Goal: Contribute content: Contribute content

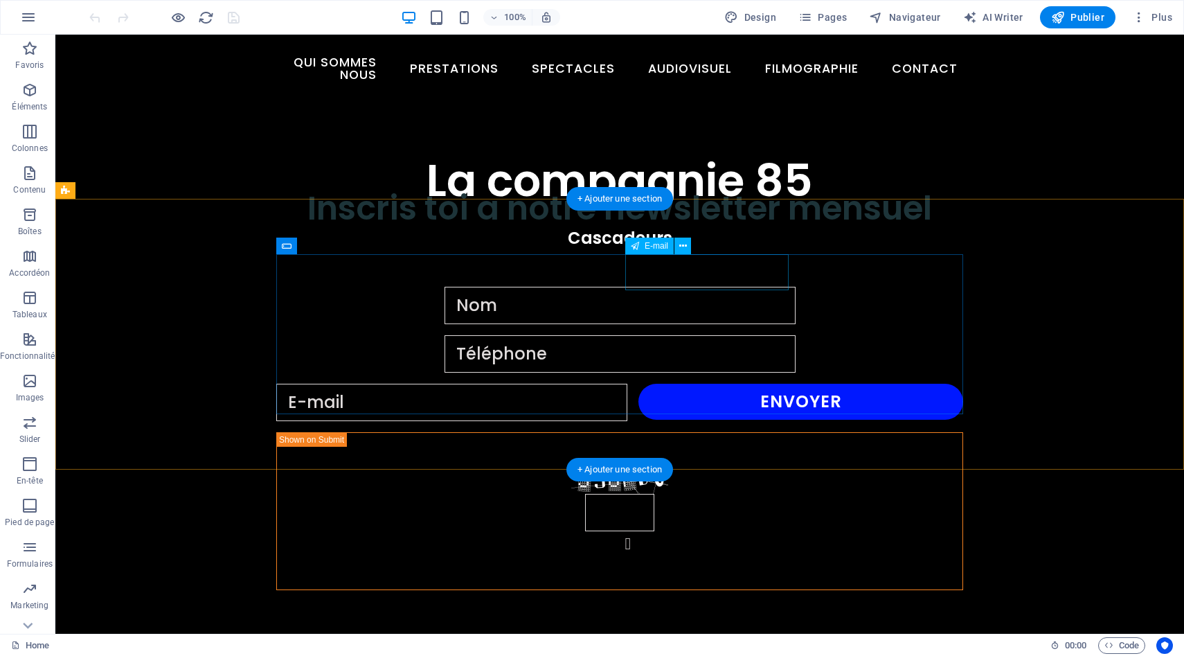
scroll to position [688, 0]
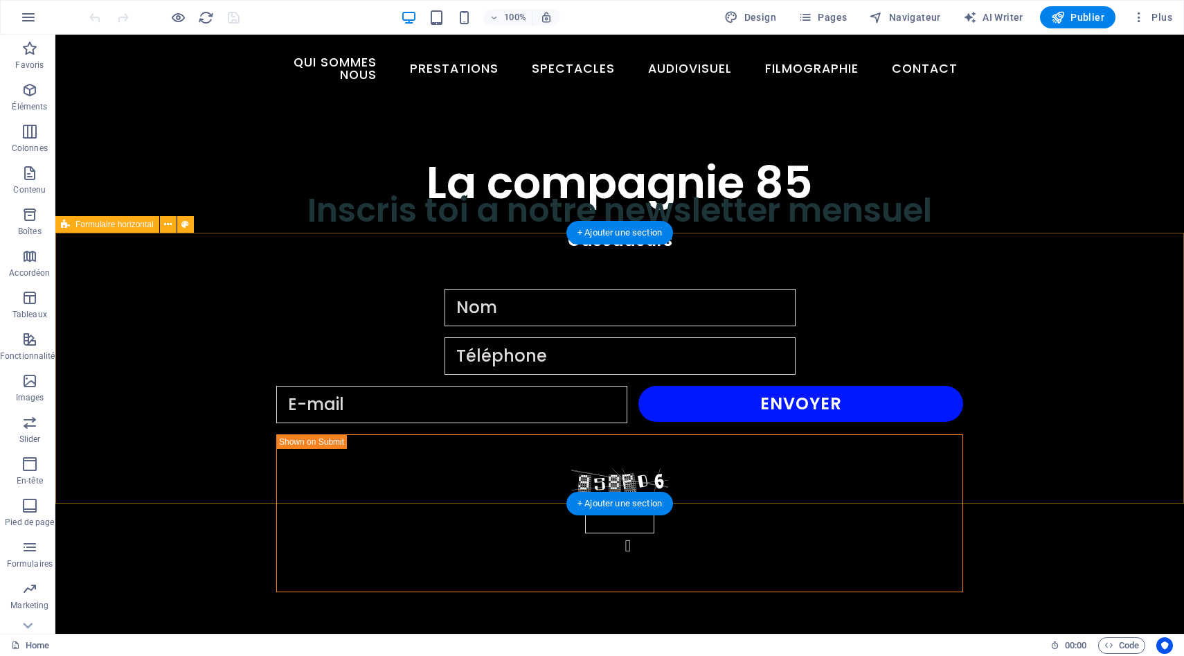
click at [1024, 317] on div "Envoyer Illisible ? Générer à nouveau." at bounding box center [619, 440] width 1129 height 414
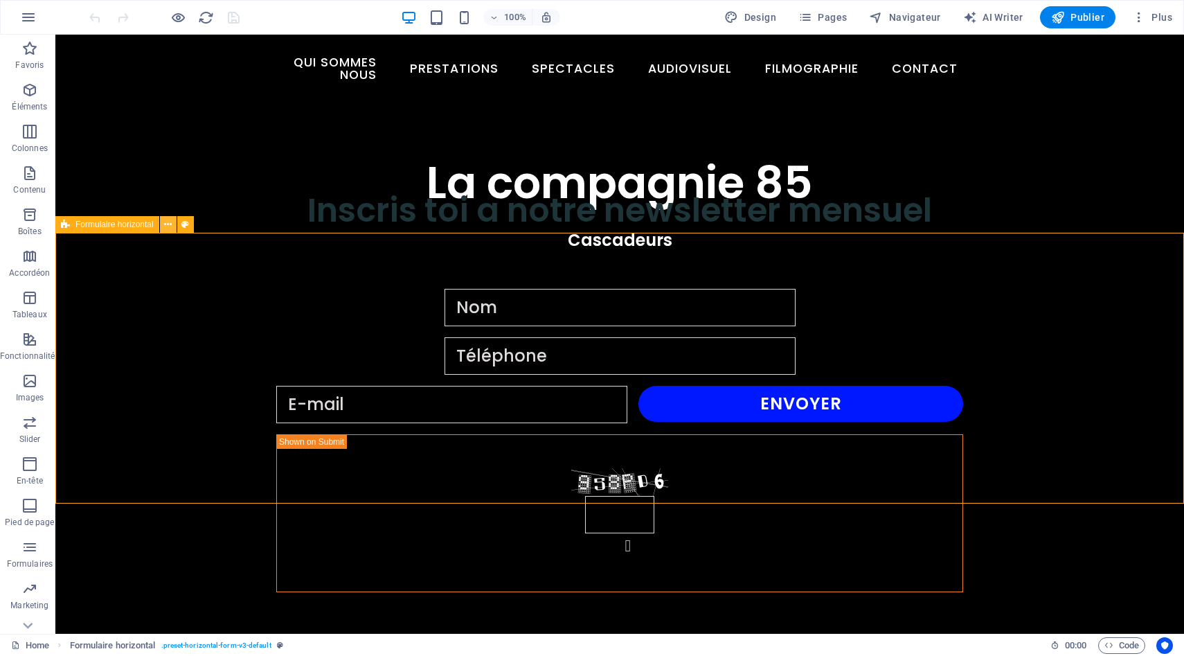
click at [168, 225] on icon at bounding box center [168, 224] width 8 height 15
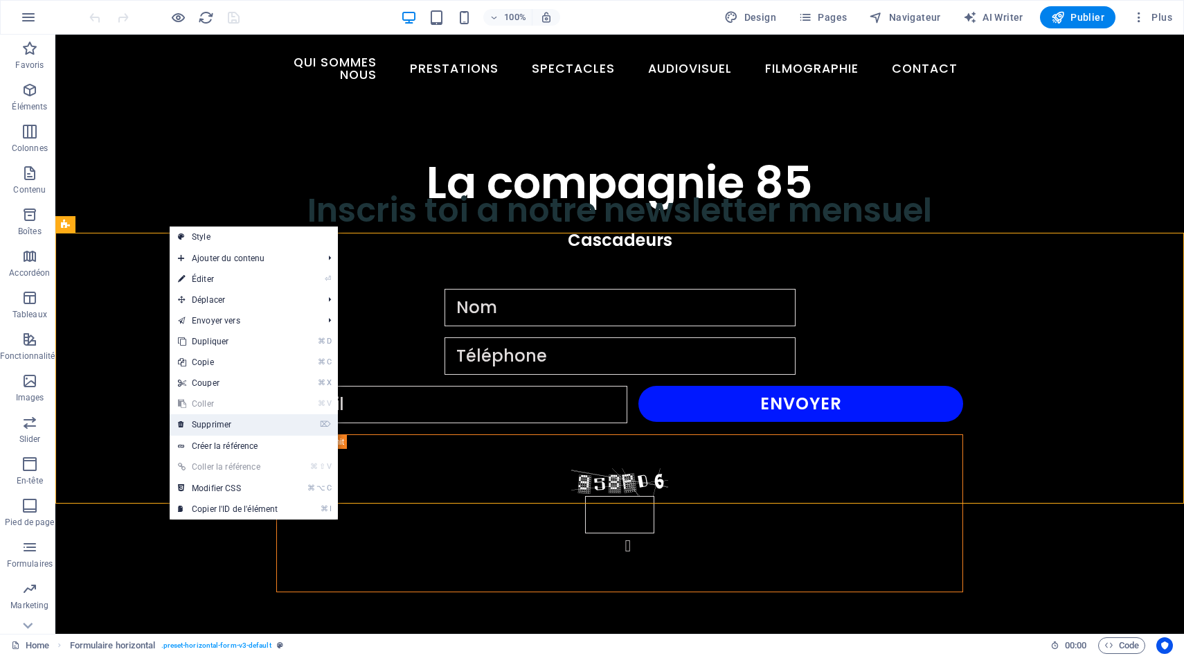
click at [208, 425] on link "⌦ Supprimer" at bounding box center [228, 424] width 116 height 21
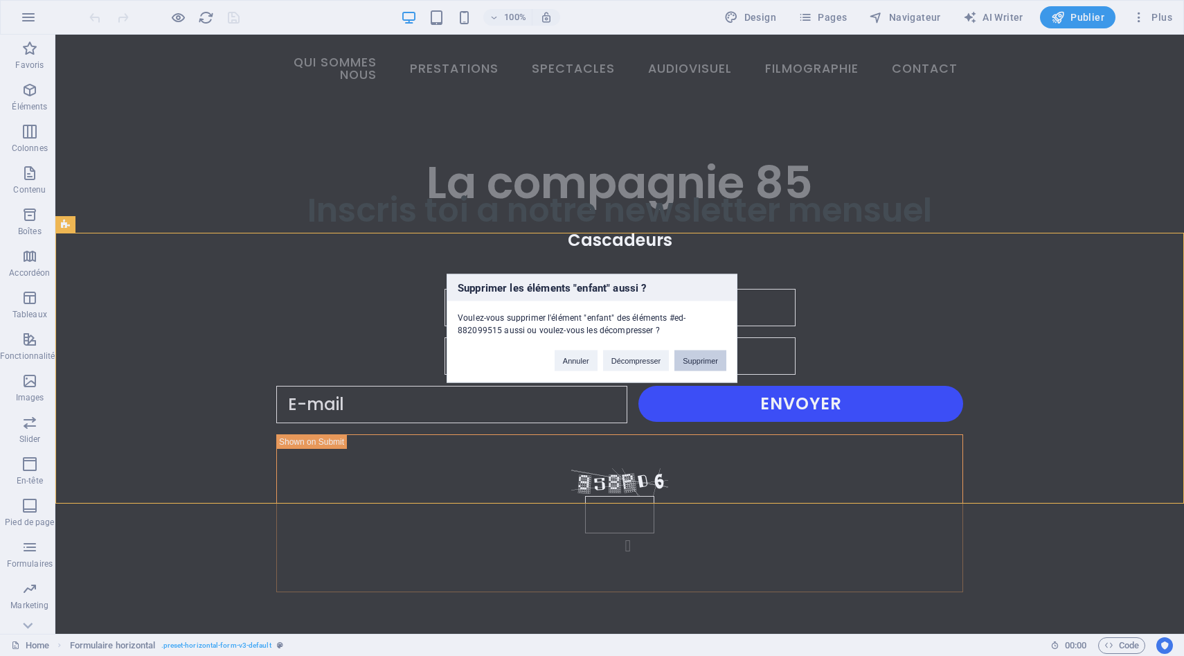
click at [704, 362] on button "Supprimer" at bounding box center [700, 360] width 52 height 21
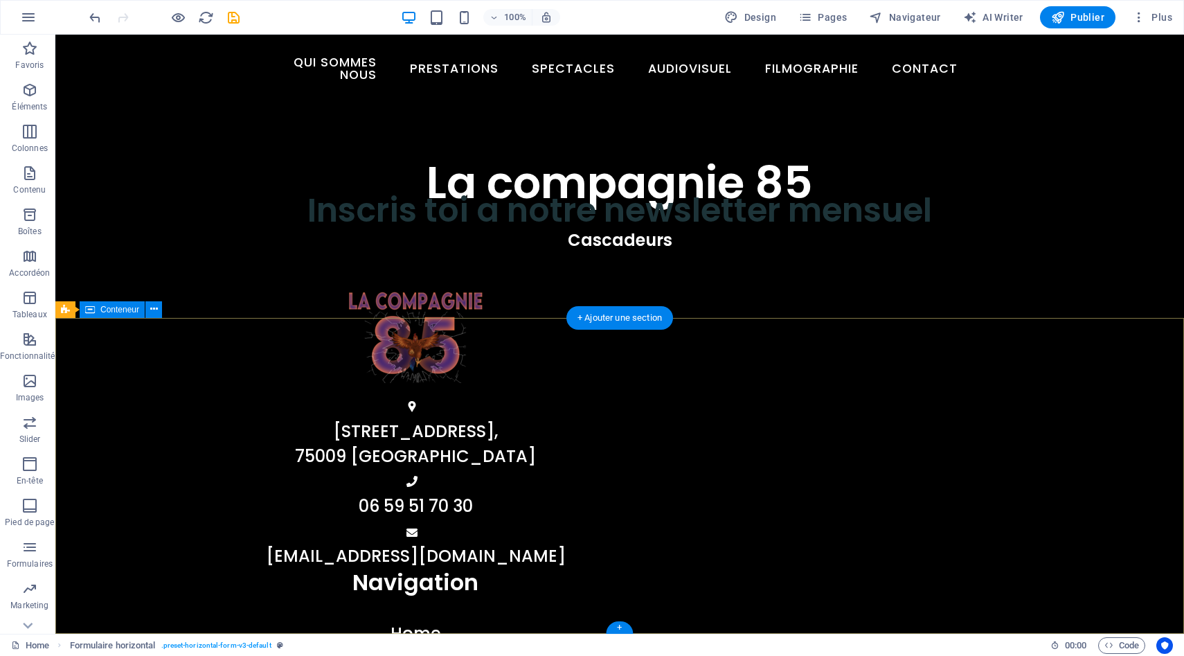
scroll to position [603, 0]
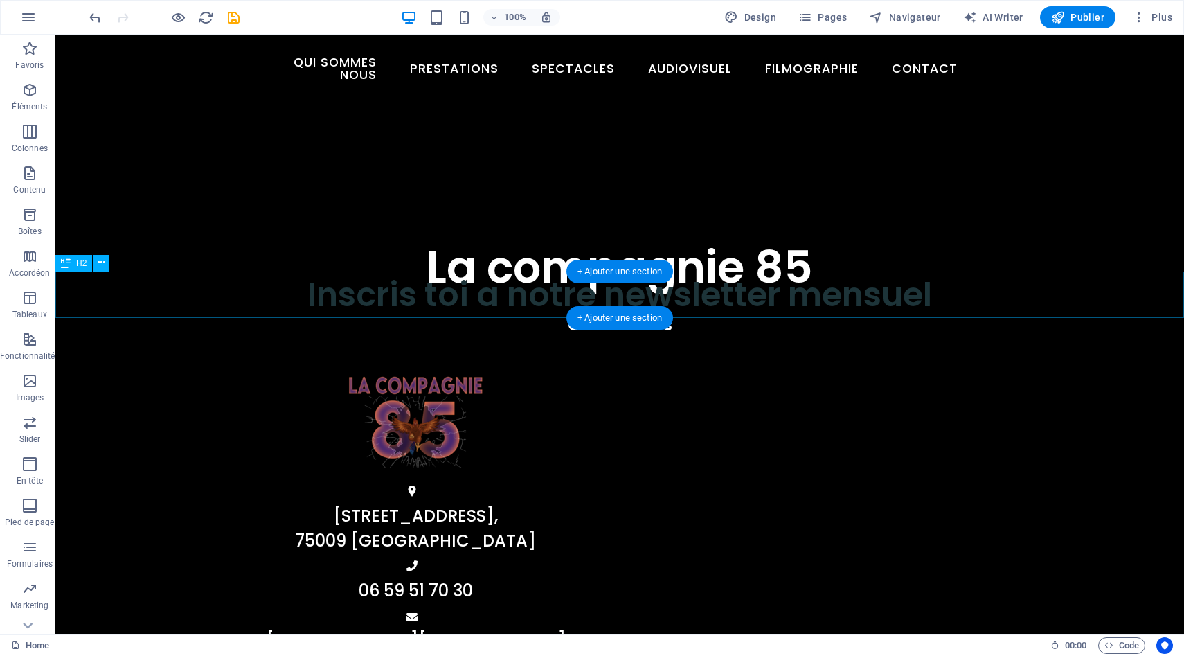
click at [698, 296] on div "Inscris toi a notre newsletter mensuel" at bounding box center [619, 294] width 1129 height 46
click at [422, 295] on div "Inscris toi a notre newsletter mensuel" at bounding box center [619, 294] width 1129 height 46
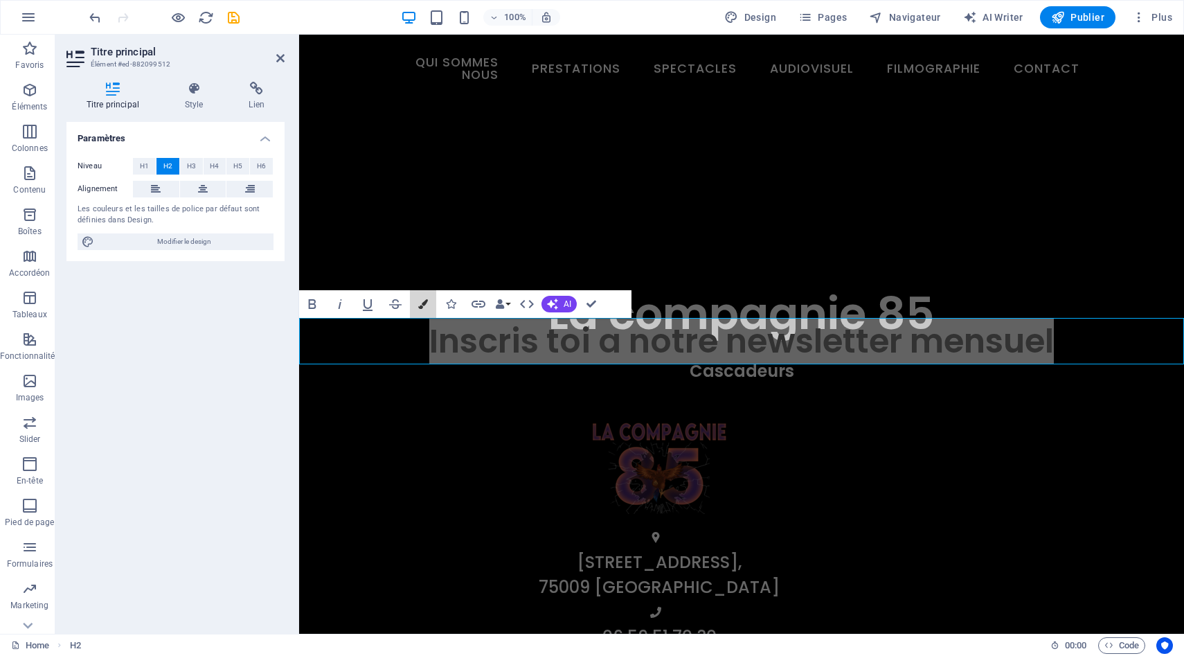
click at [422, 295] on button "Colors" at bounding box center [423, 304] width 26 height 28
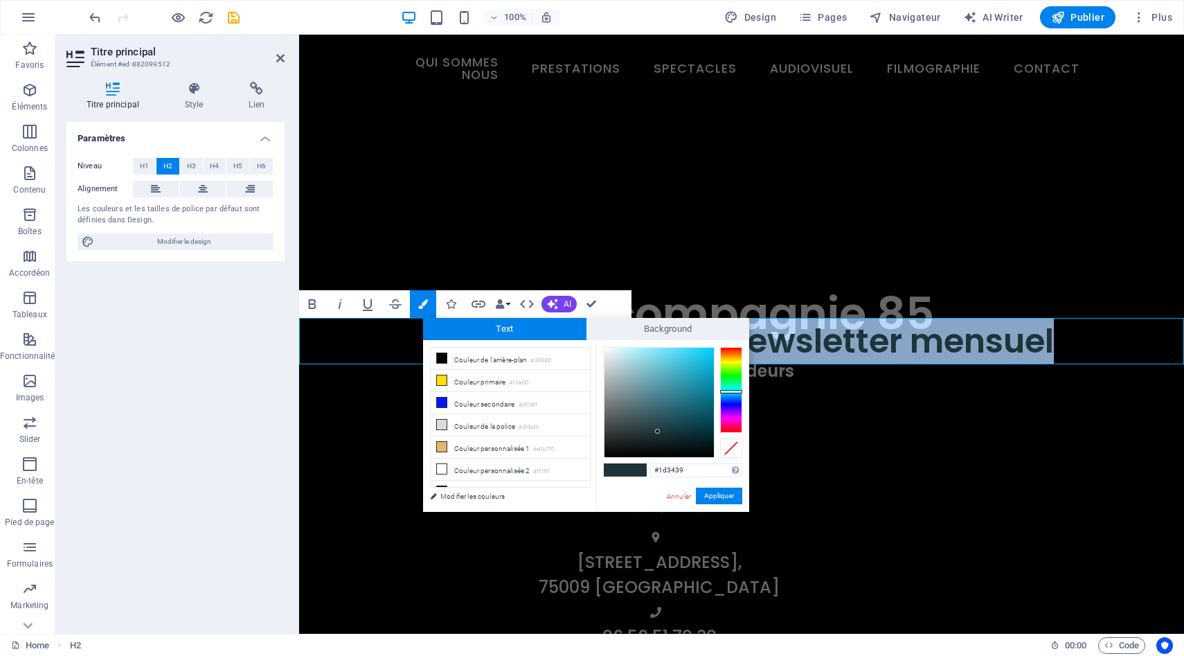
click at [369, 358] on h2 "Inscris toi a notre newsletter mensuel" at bounding box center [741, 341] width 885 height 46
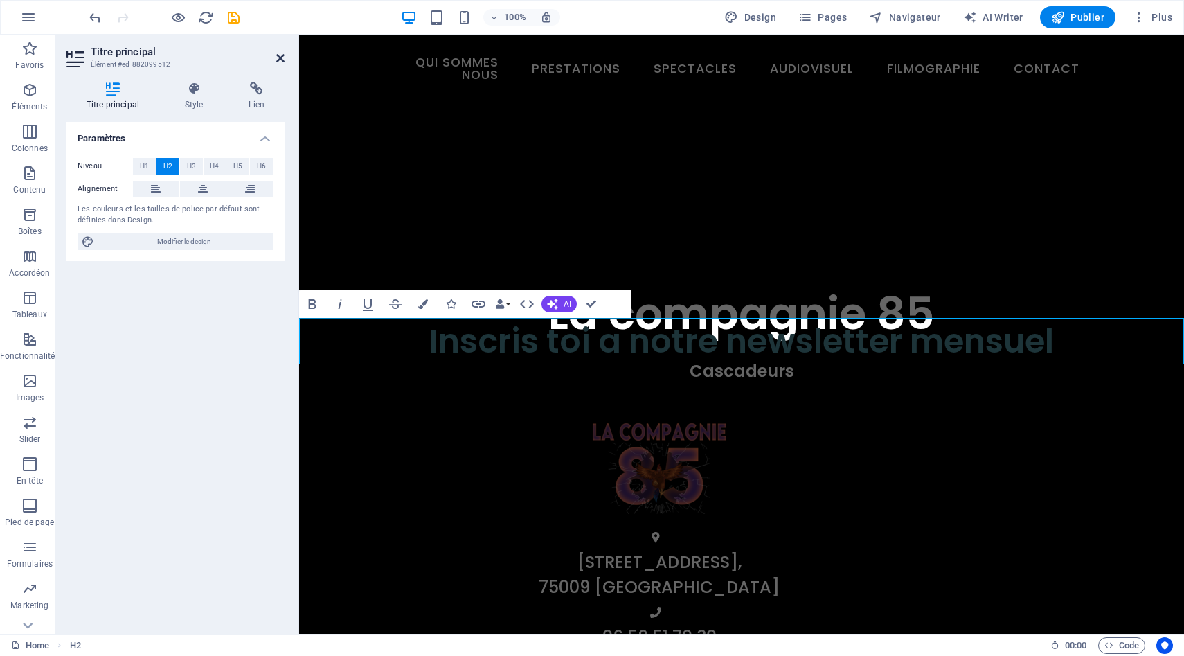
click at [276, 55] on icon at bounding box center [280, 58] width 8 height 11
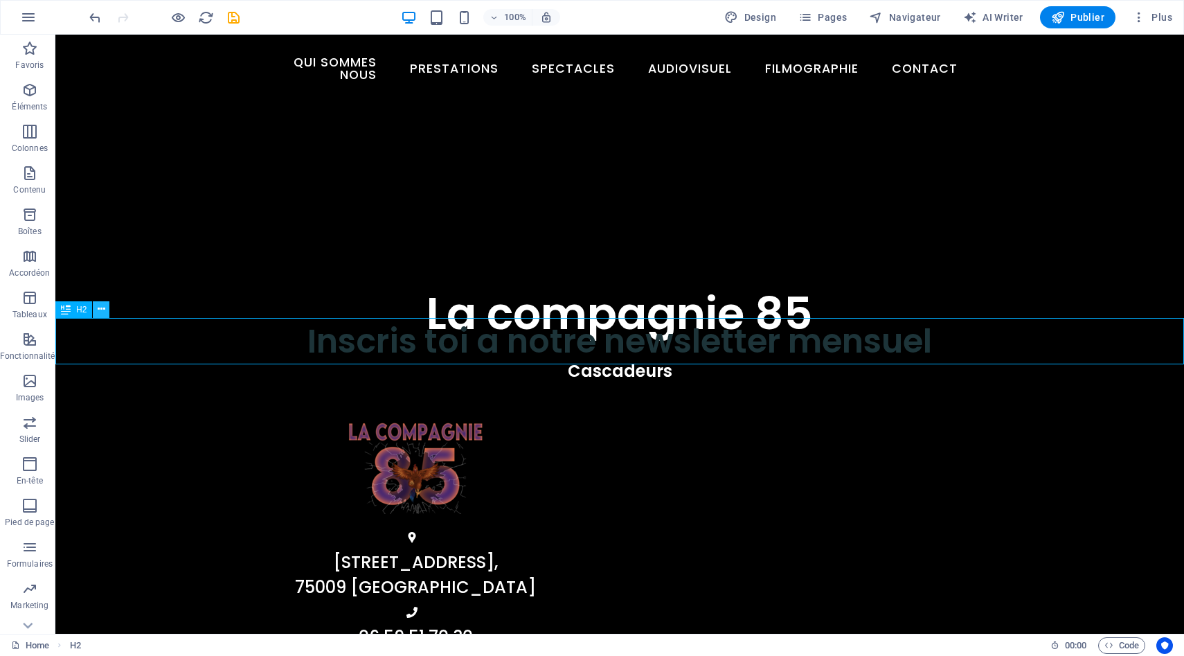
click at [101, 308] on icon at bounding box center [102, 309] width 8 height 15
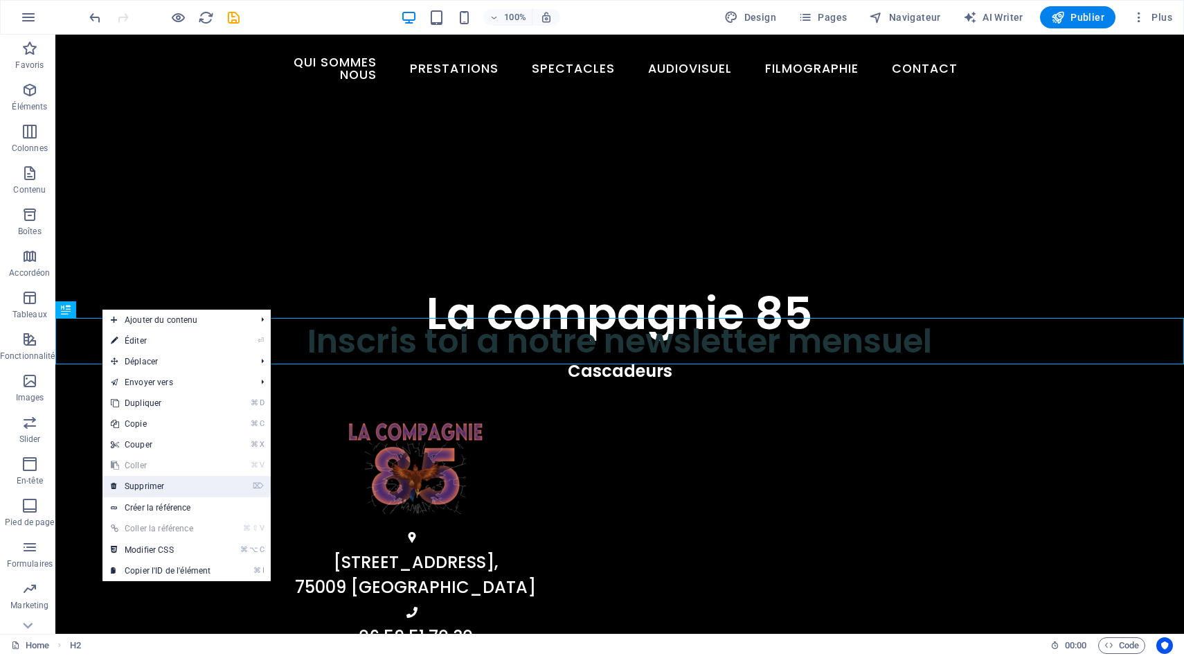
click at [165, 481] on link "⌦ Supprimer" at bounding box center [160, 486] width 116 height 21
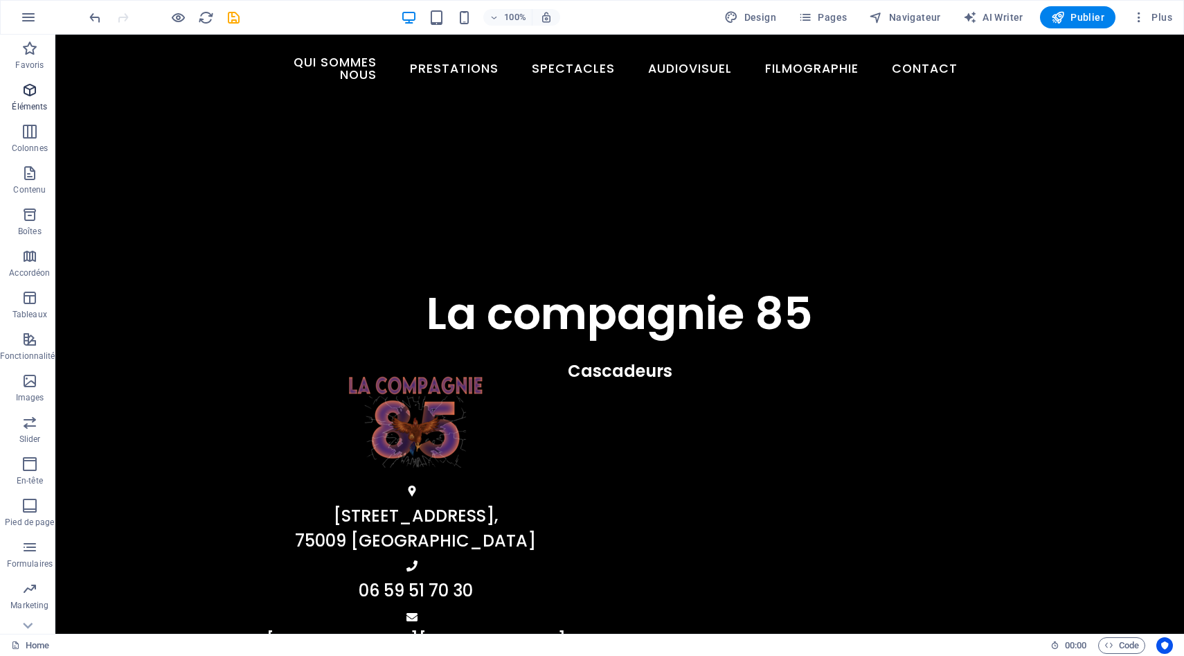
click at [27, 98] on span "Éléments" at bounding box center [30, 98] width 60 height 33
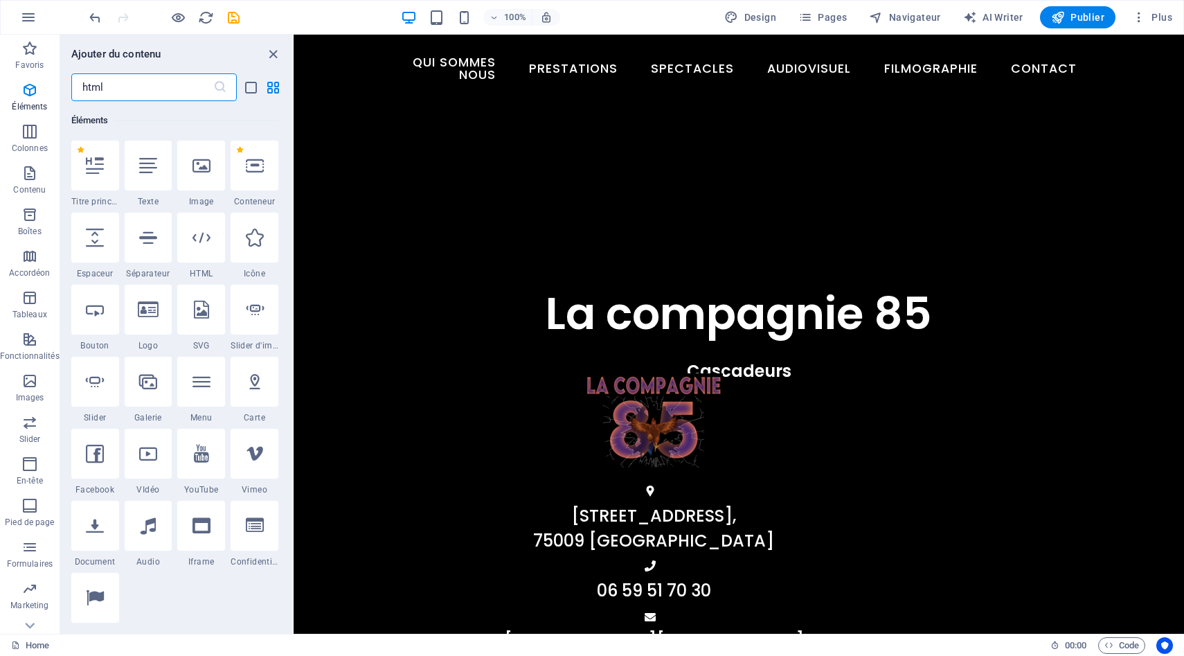
scroll to position [0, 0]
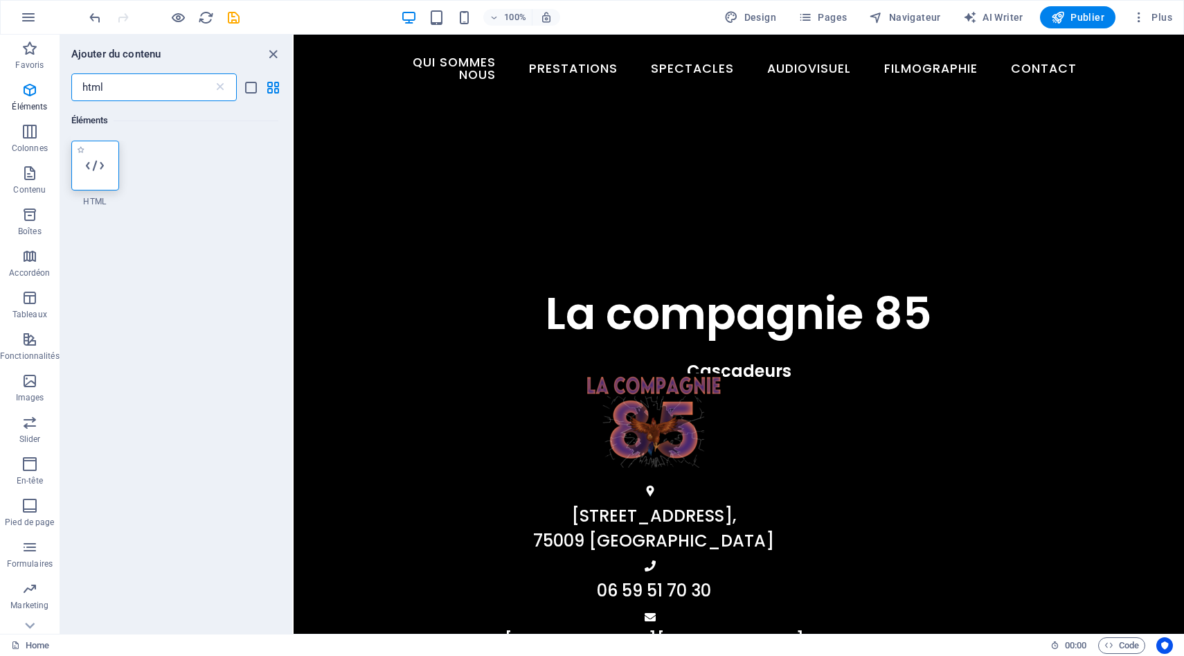
type input "html"
click at [97, 155] on div at bounding box center [95, 166] width 48 height 50
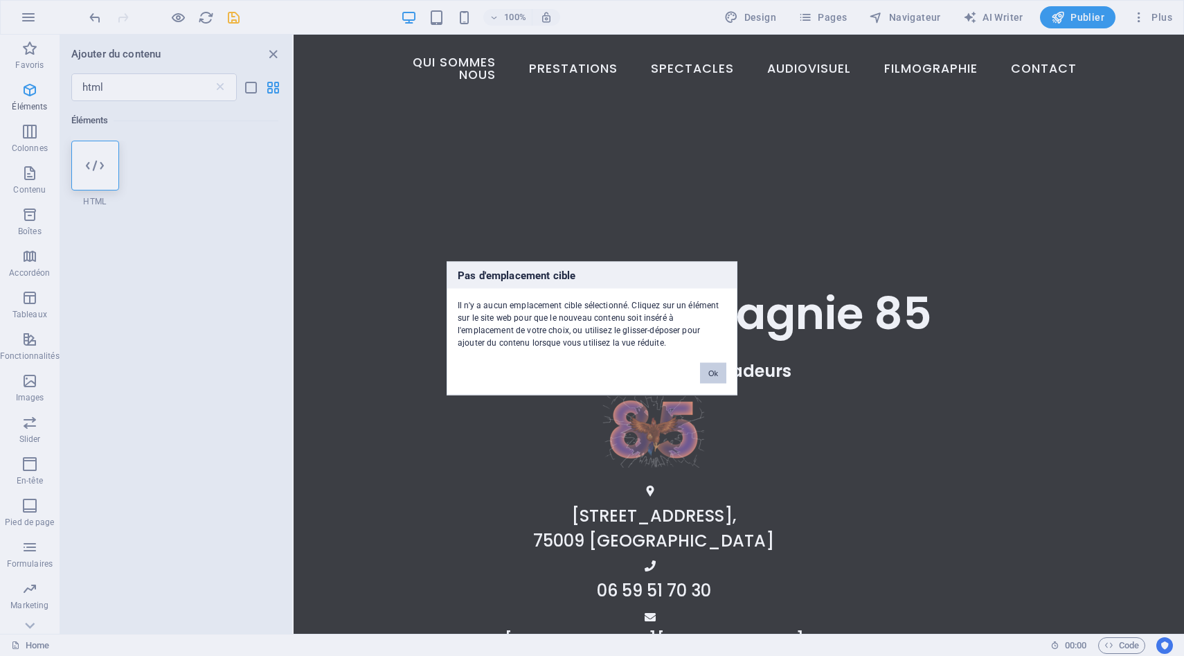
click at [712, 368] on button "Ok" at bounding box center [713, 372] width 26 height 21
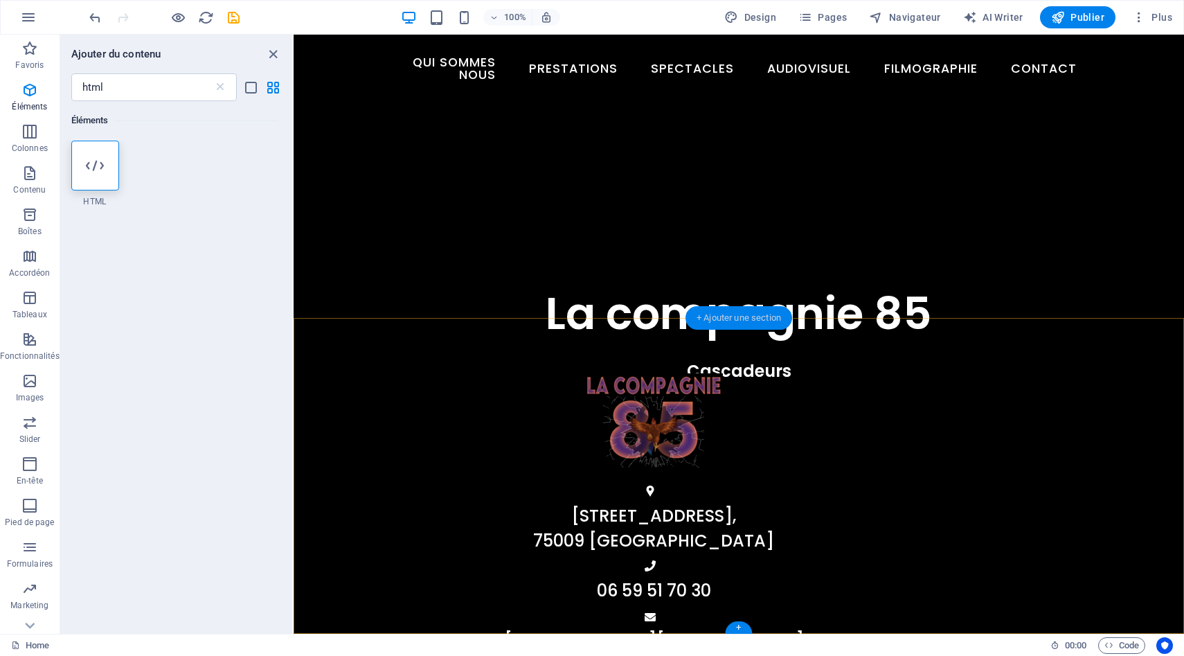
click at [715, 317] on div "+ Ajouter une section" at bounding box center [739, 318] width 107 height 24
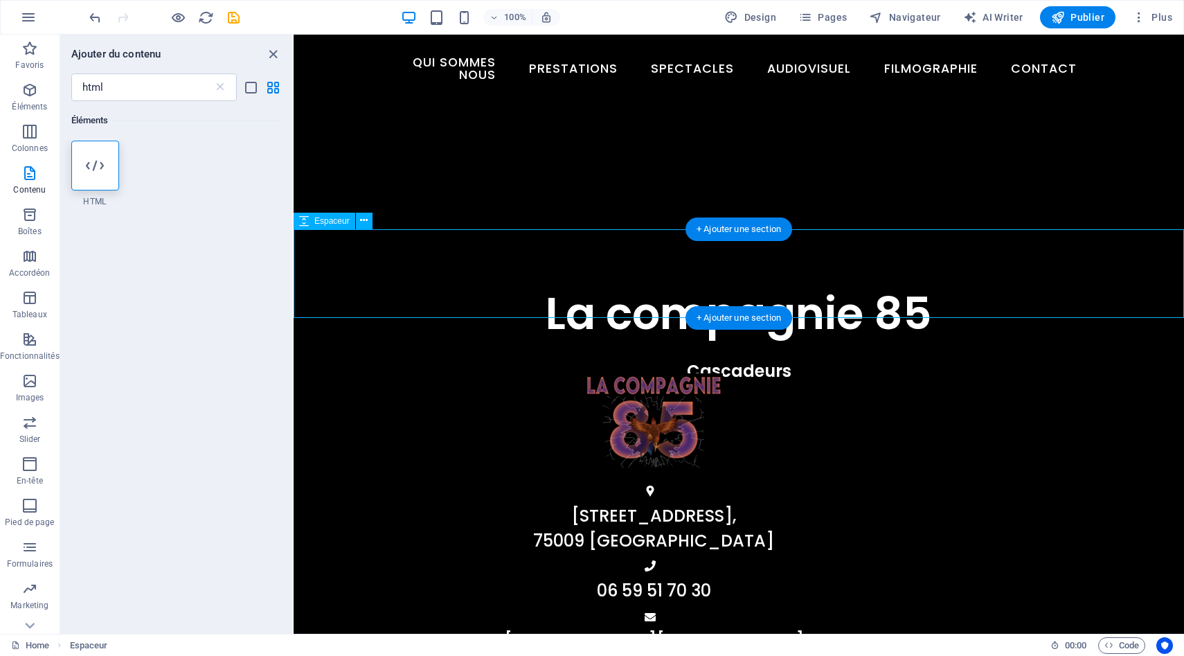
click at [573, 286] on div at bounding box center [739, 273] width 891 height 89
click at [88, 167] on icon at bounding box center [95, 165] width 18 height 18
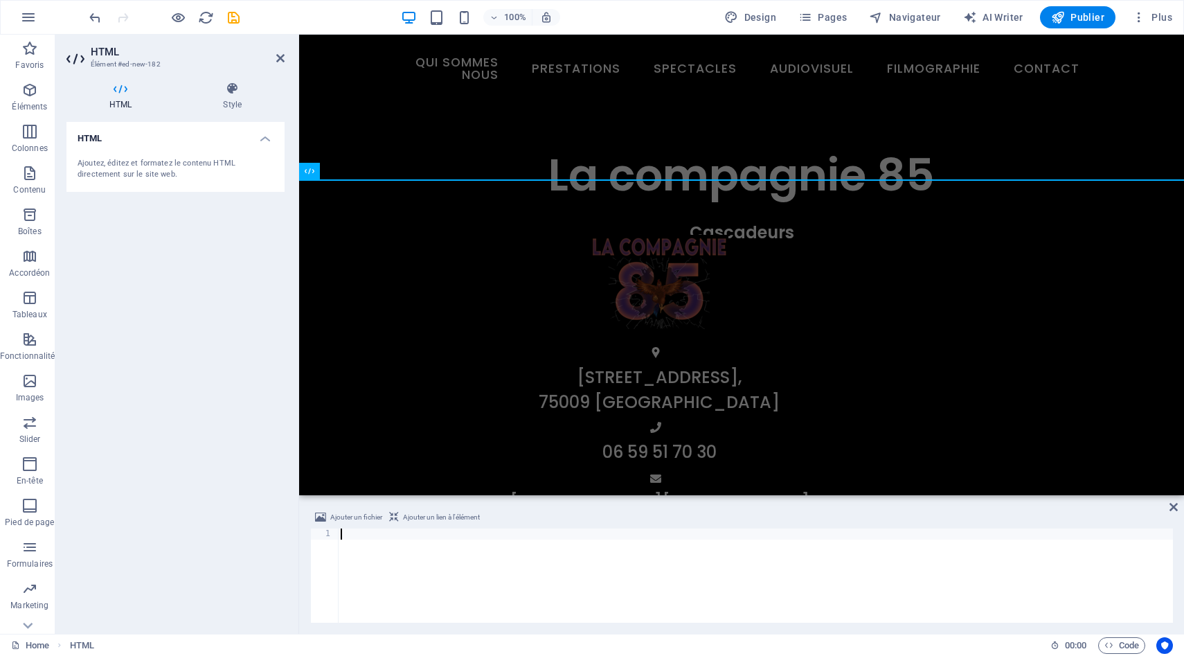
click at [404, 569] on div at bounding box center [755, 586] width 835 height 116
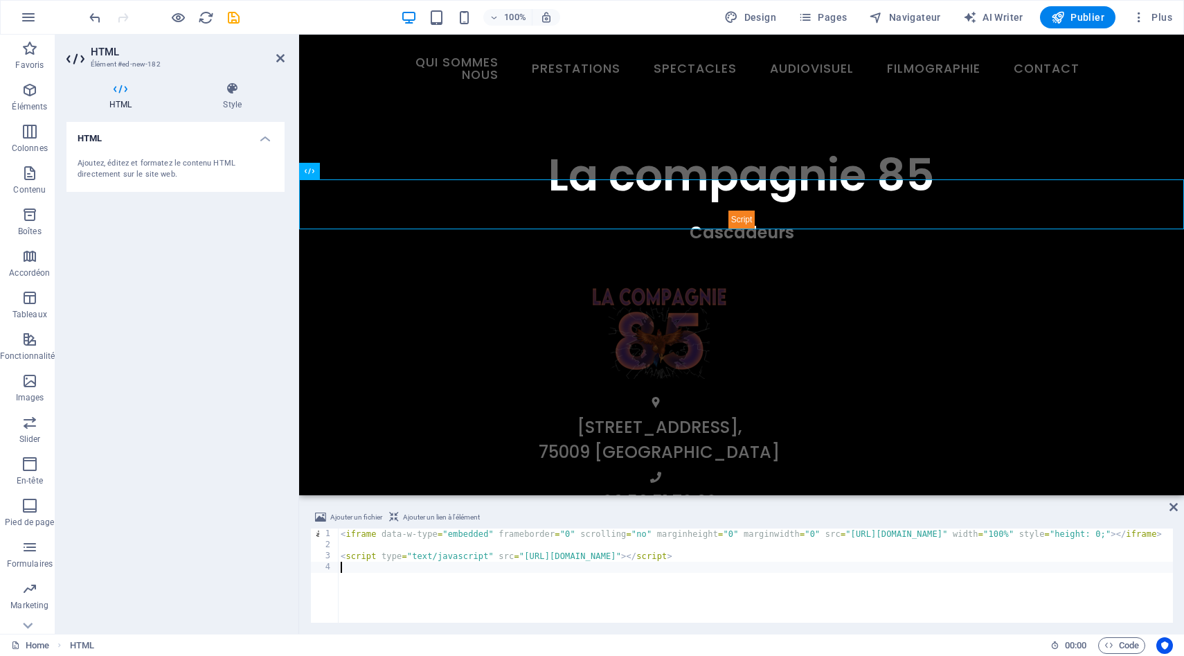
type textarea "<script type="text/javascript" src="[URL][DOMAIN_NAME]"></script>"
click at [1104, 324] on div "[STREET_ADDRESS] 06 59 51 70 30 [EMAIL_ADDRESS][DOMAIN_NAME] Navigation Home Eq…" at bounding box center [741, 581] width 885 height 704
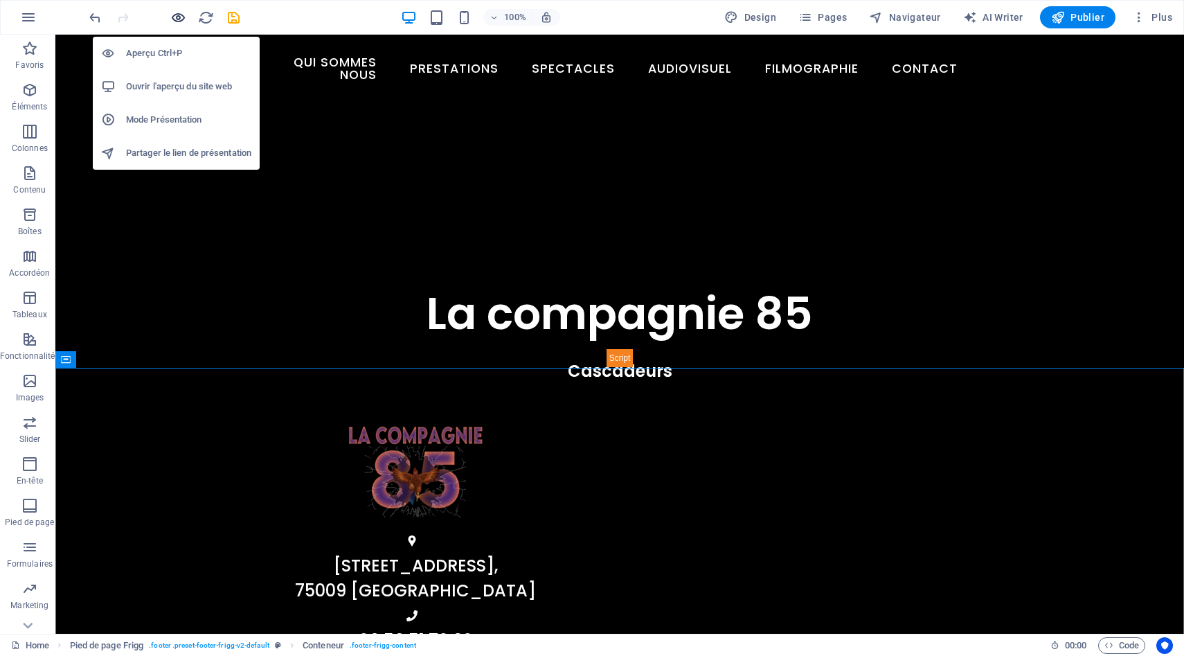
click at [173, 14] on icon "button" at bounding box center [178, 18] width 16 height 16
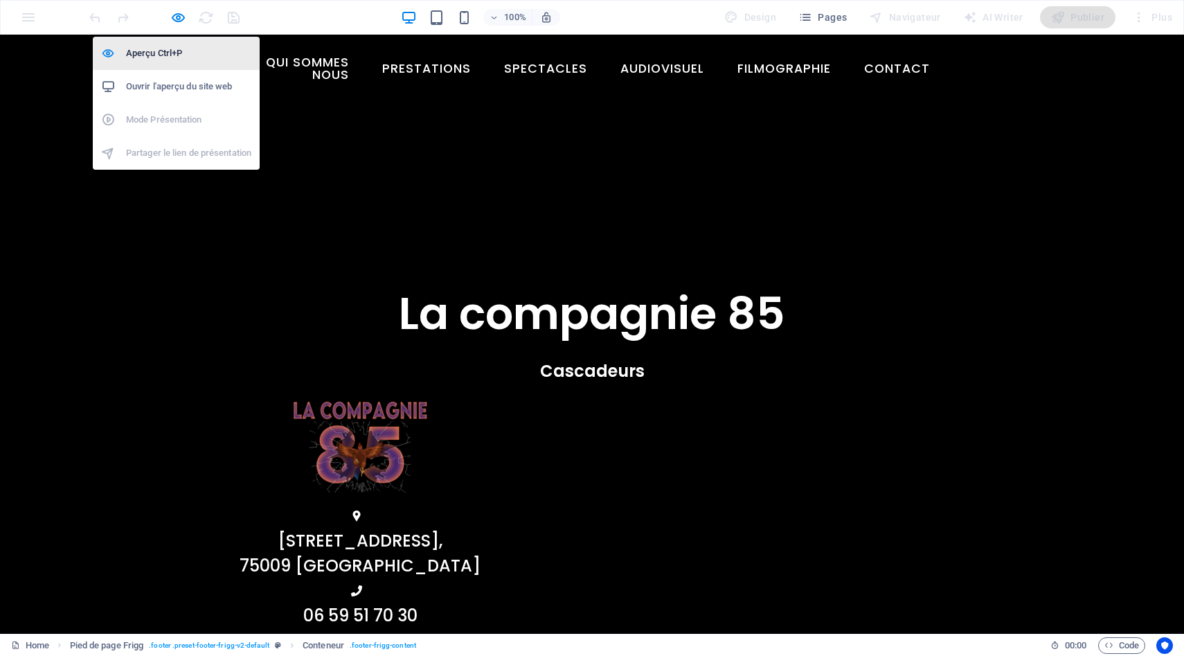
click at [163, 51] on h6 "Aperçu Ctrl+P" at bounding box center [188, 53] width 125 height 17
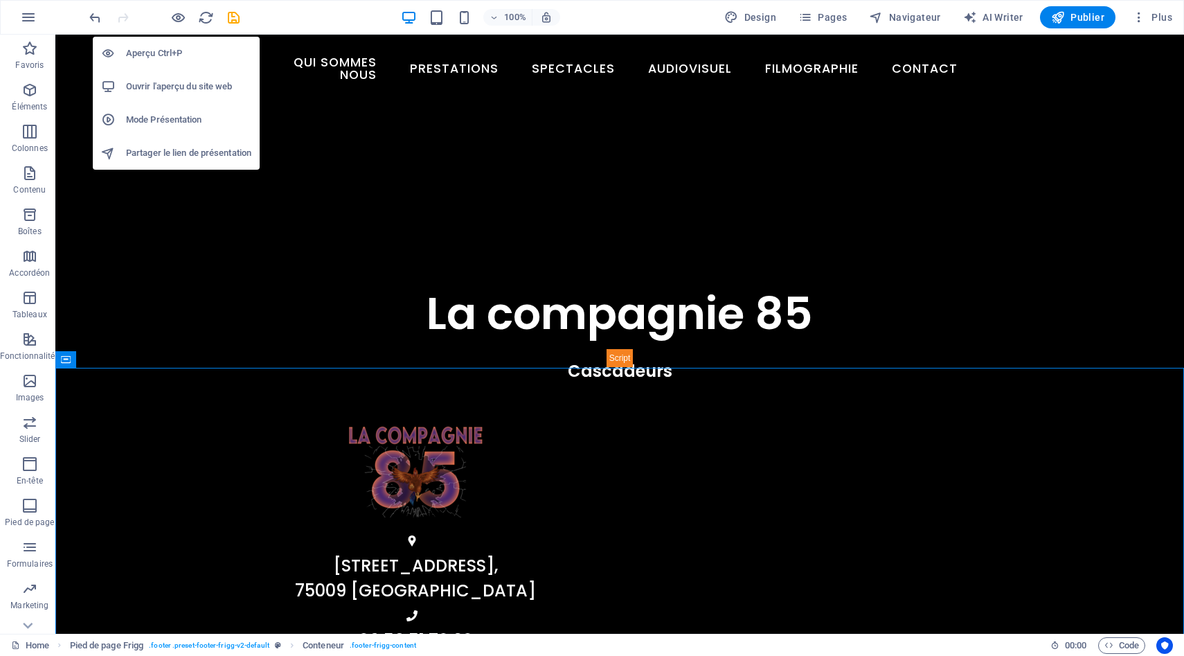
click at [163, 51] on h6 "Aperçu Ctrl+P" at bounding box center [188, 53] width 125 height 17
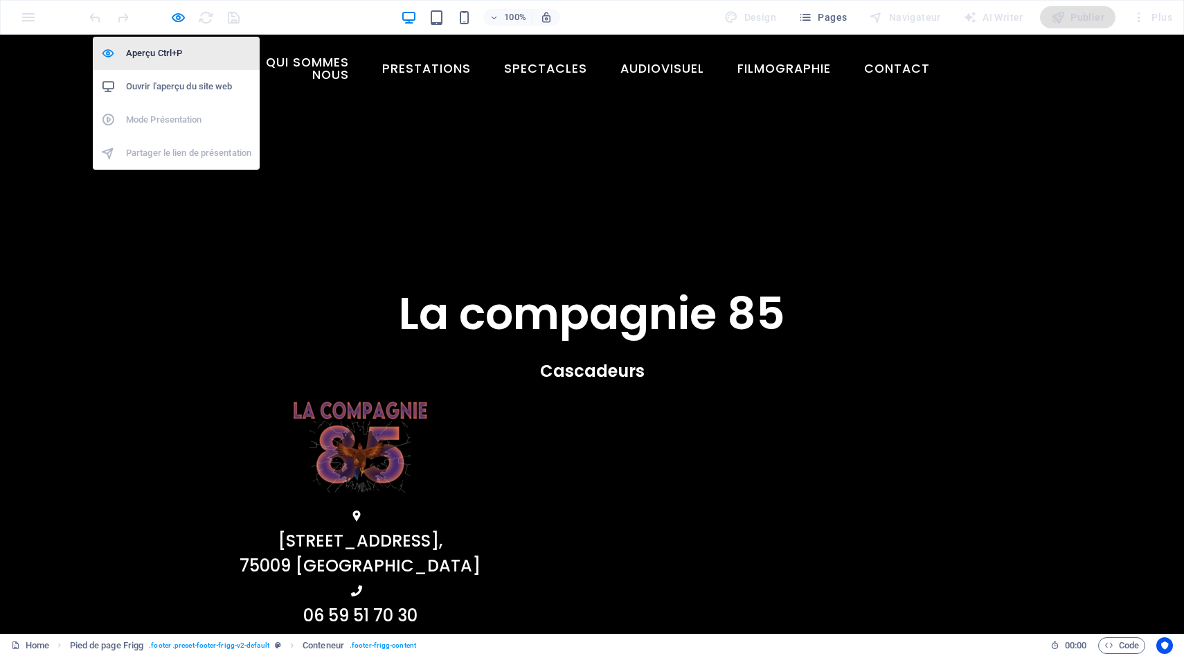
click at [163, 51] on h6 "Aperçu Ctrl+P" at bounding box center [188, 53] width 125 height 17
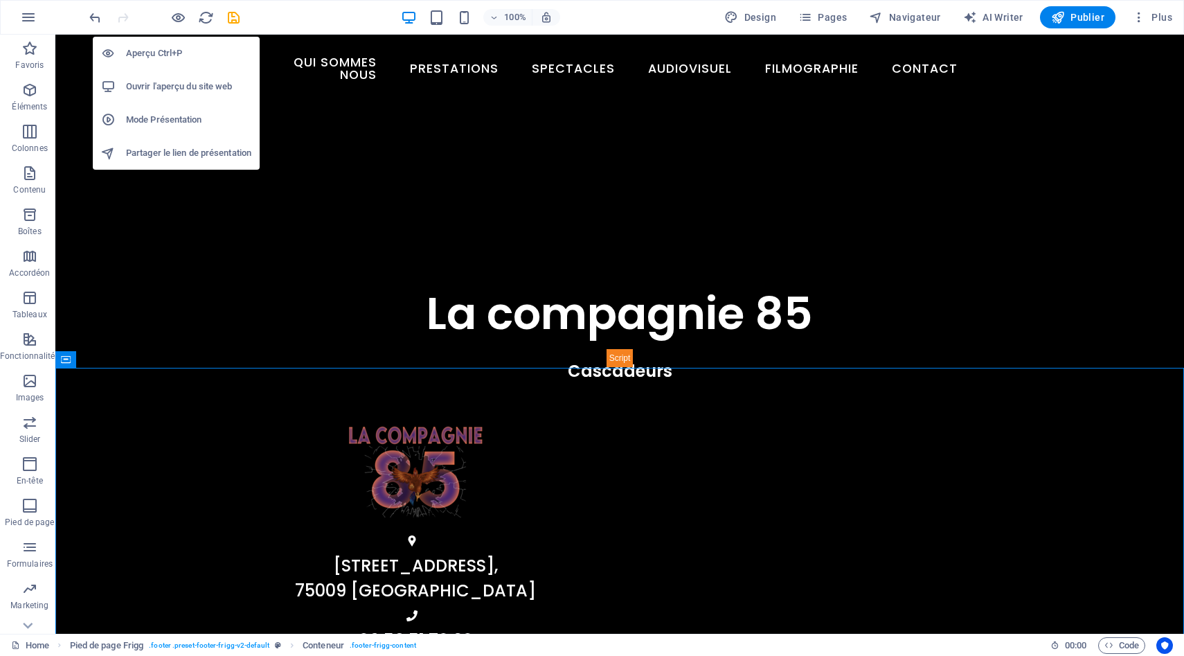
click at [163, 51] on h6 "Aperçu Ctrl+P" at bounding box center [188, 53] width 125 height 17
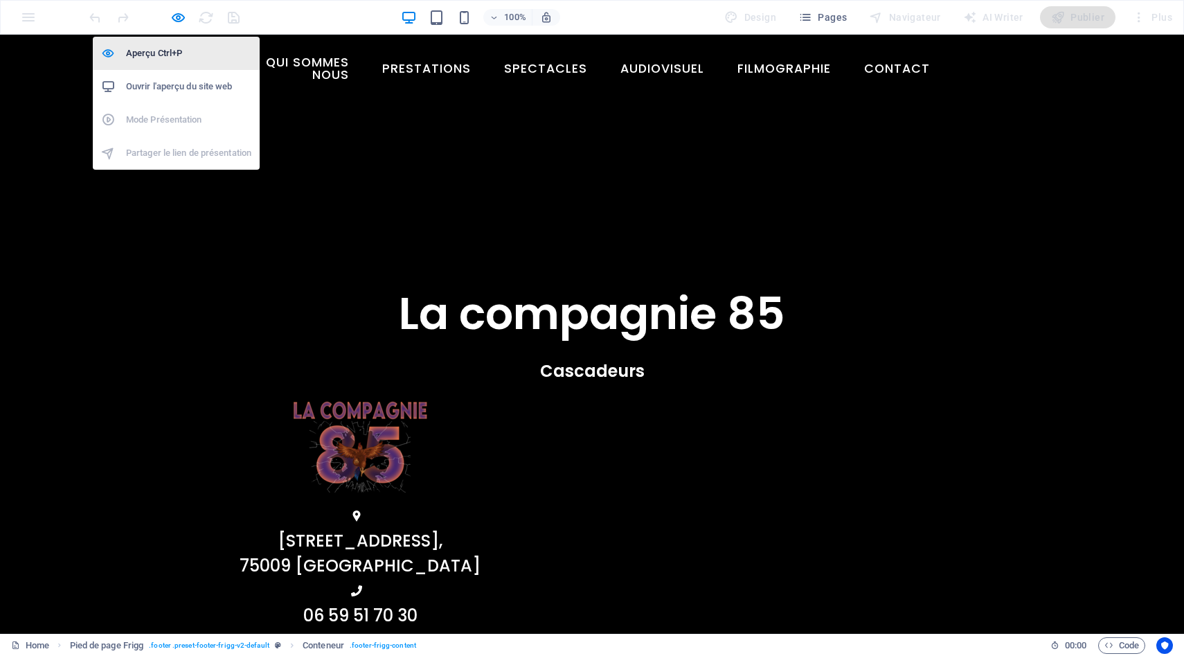
click at [163, 51] on h6 "Aperçu Ctrl+P" at bounding box center [188, 53] width 125 height 17
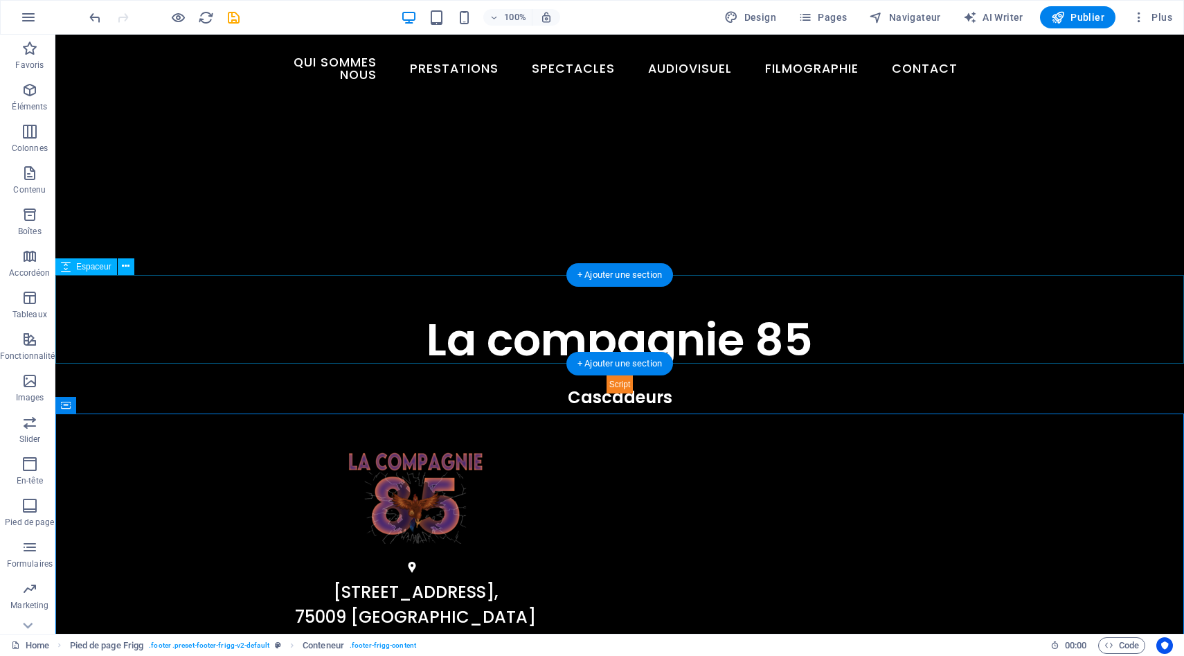
scroll to position [532, 0]
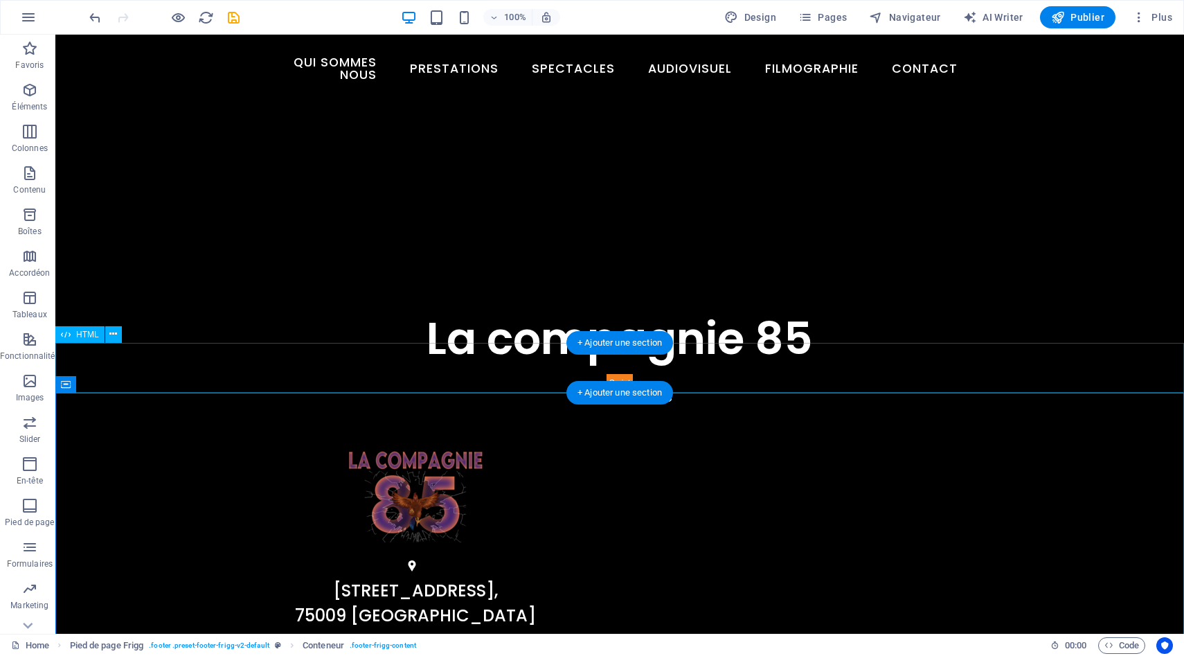
click at [391, 354] on div at bounding box center [619, 368] width 1129 height 50
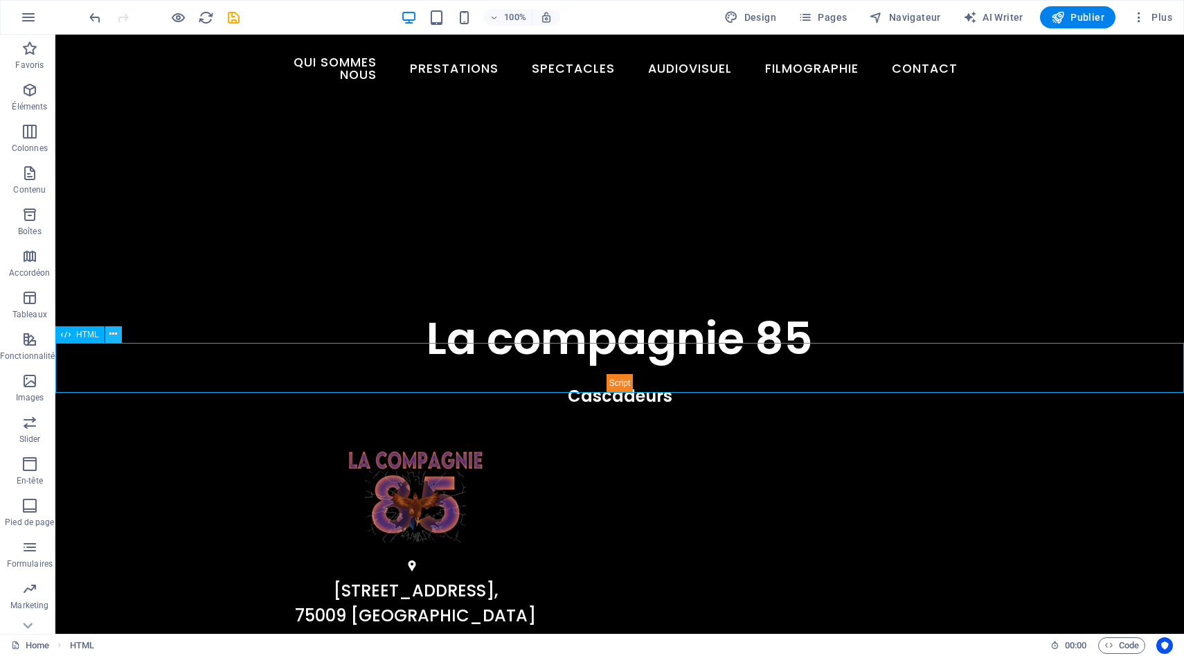
click at [118, 337] on button at bounding box center [113, 334] width 17 height 17
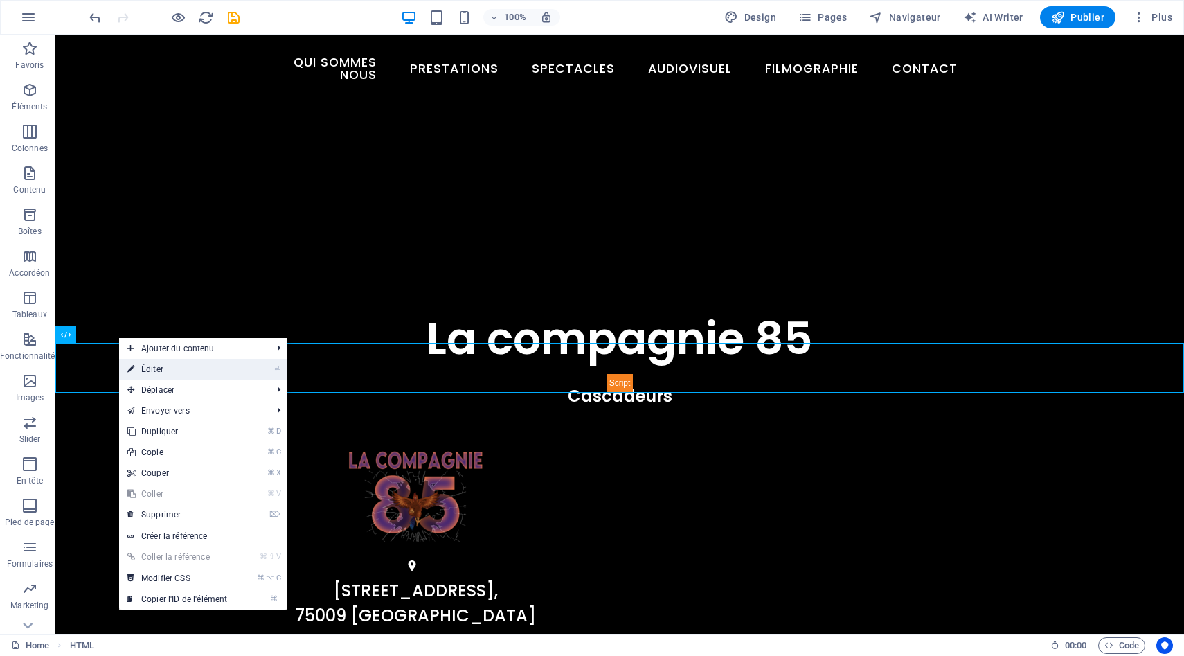
click at [186, 372] on link "⏎ Éditer" at bounding box center [177, 369] width 116 height 21
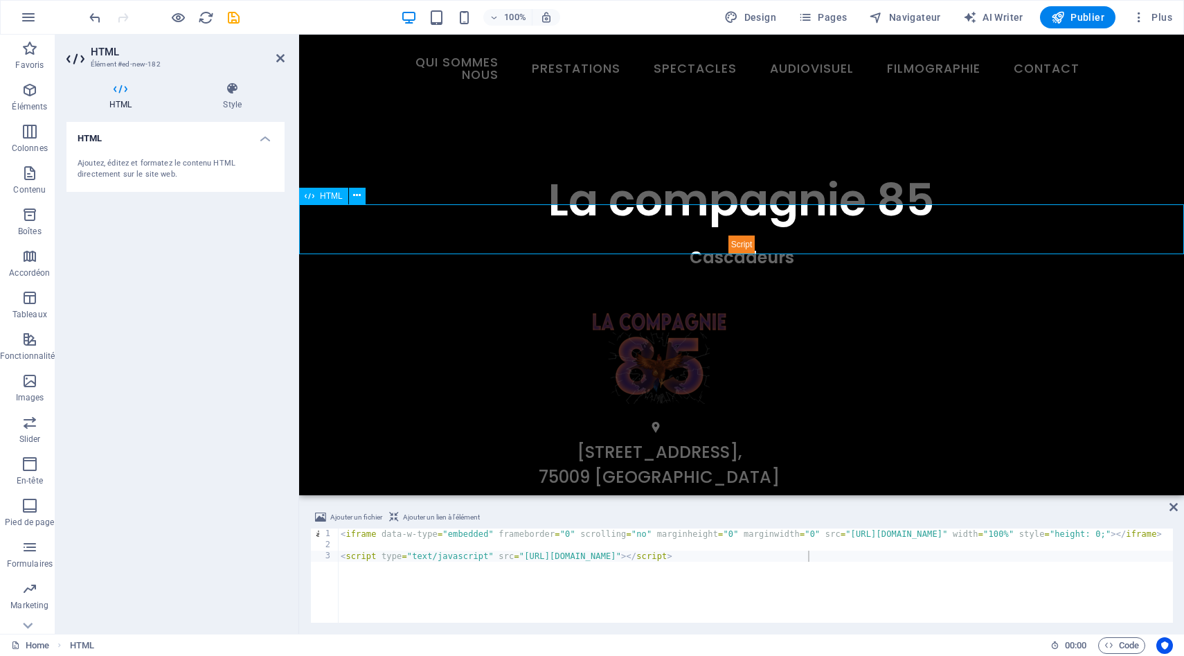
click at [435, 231] on div at bounding box center [741, 229] width 885 height 50
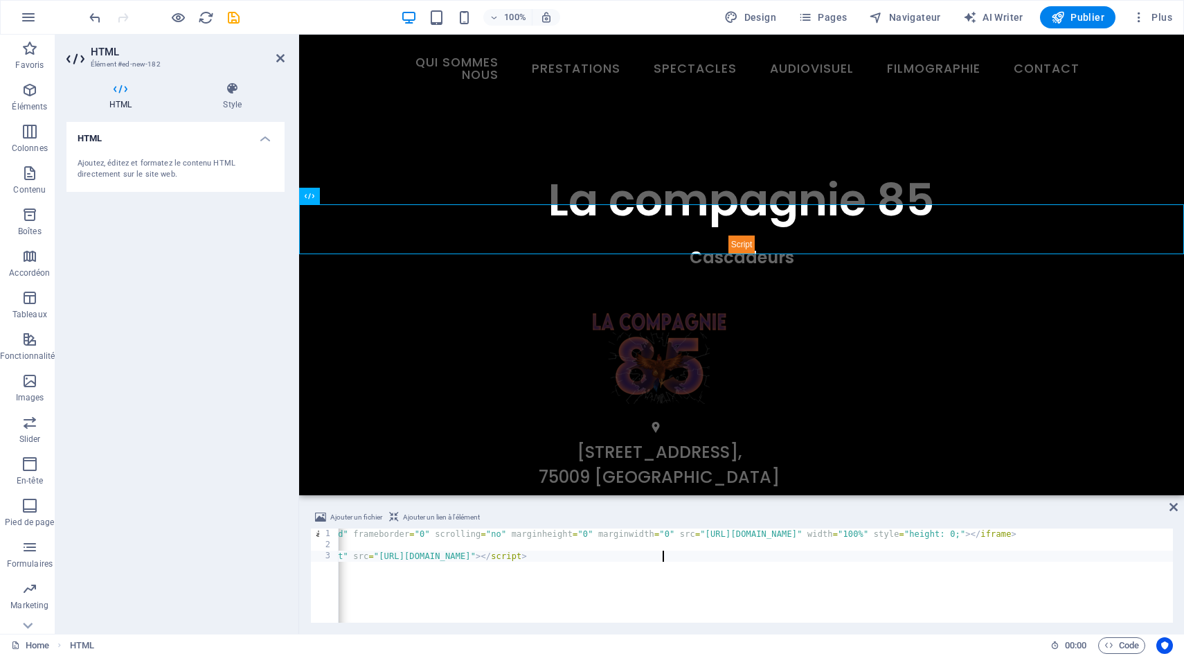
scroll to position [0, 0]
click at [1173, 510] on icon at bounding box center [1174, 506] width 8 height 11
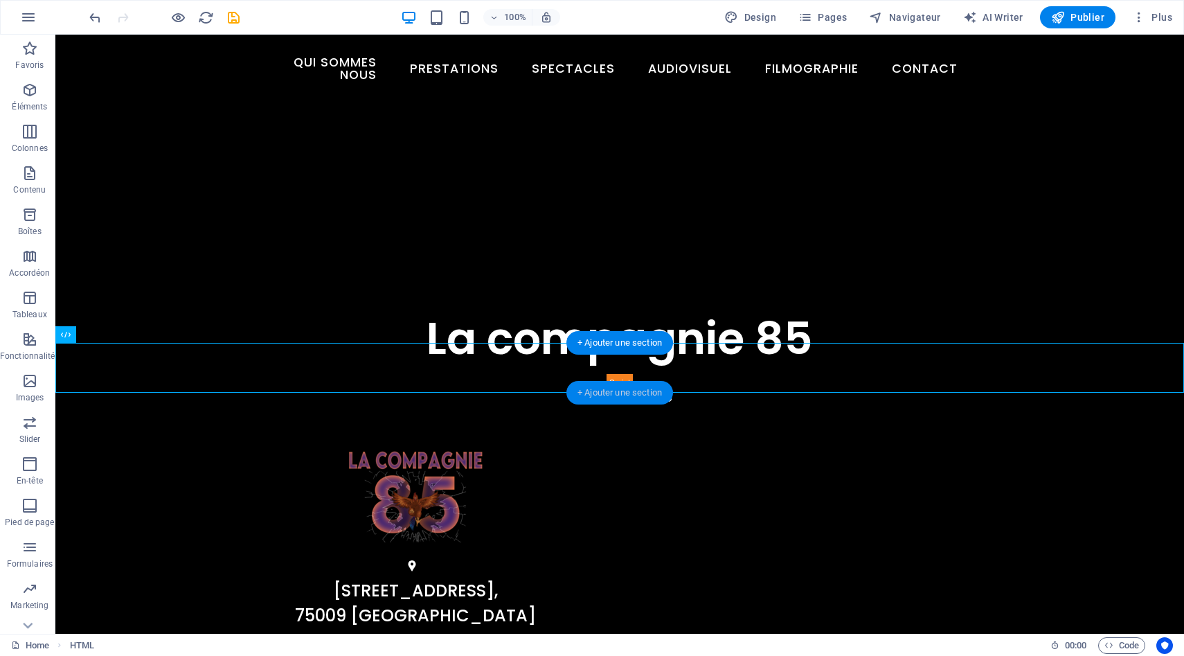
click at [616, 381] on div "+ Ajouter une section" at bounding box center [619, 393] width 107 height 24
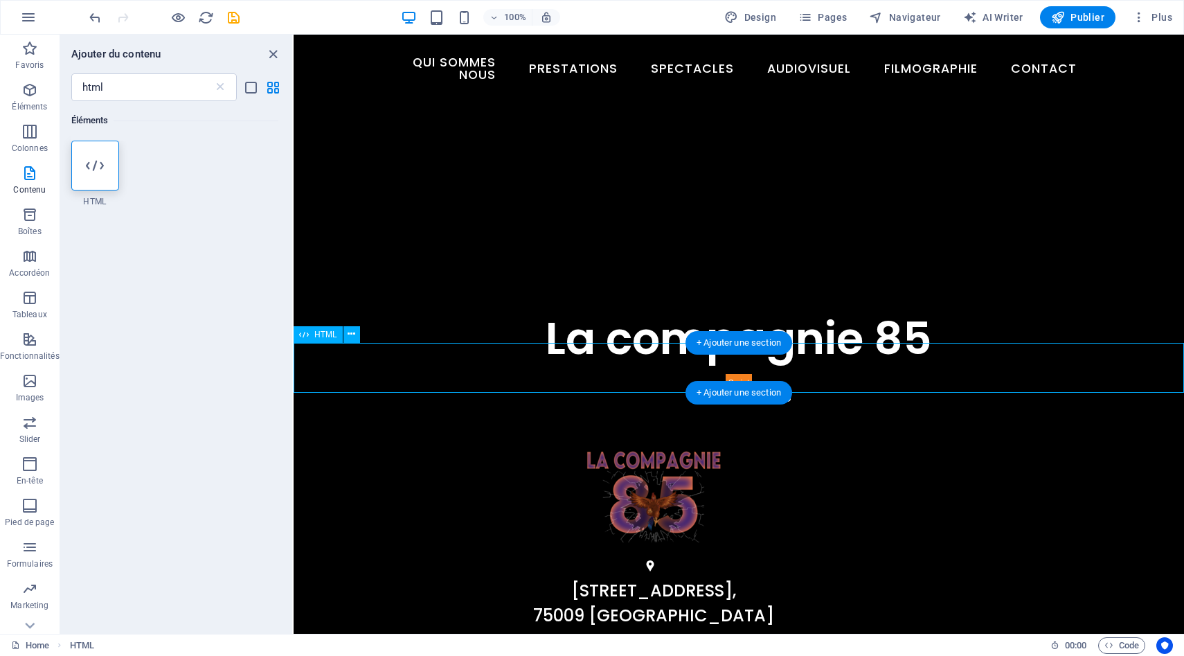
click at [756, 367] on div at bounding box center [739, 368] width 891 height 50
click at [738, 375] on div at bounding box center [739, 368] width 891 height 50
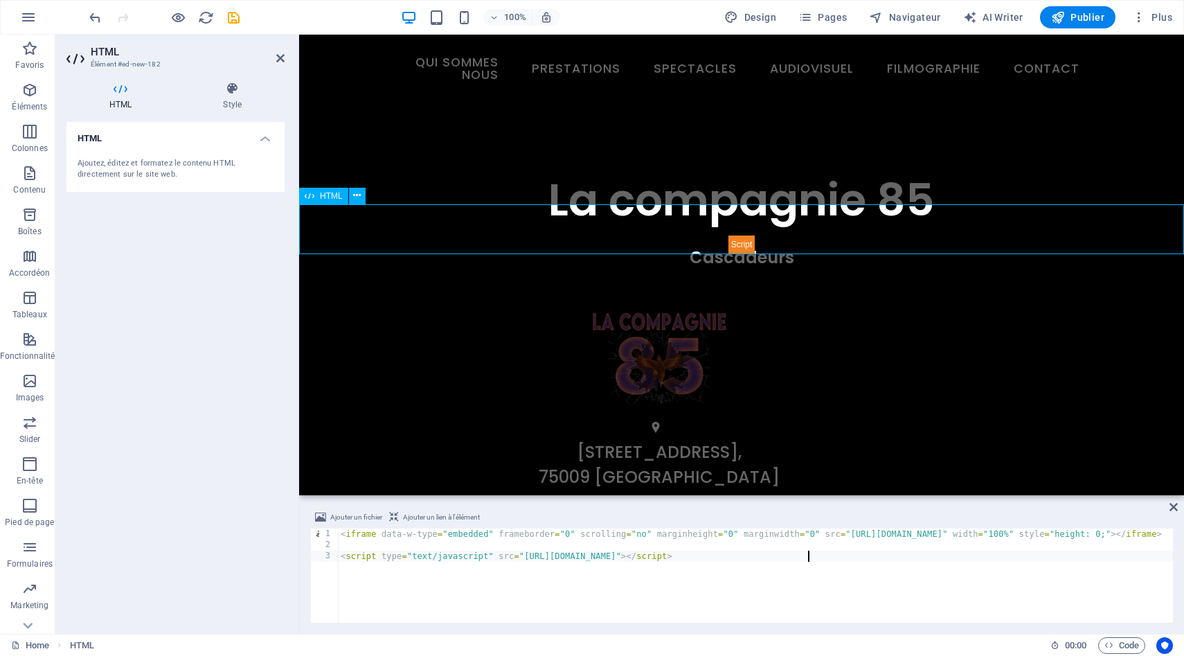
click at [743, 247] on div at bounding box center [741, 229] width 885 height 50
click at [261, 138] on h4 "HTML" at bounding box center [175, 134] width 218 height 25
click at [261, 138] on h4 "HTML" at bounding box center [175, 138] width 218 height 33
click at [222, 99] on h4 "Style" at bounding box center [232, 96] width 105 height 29
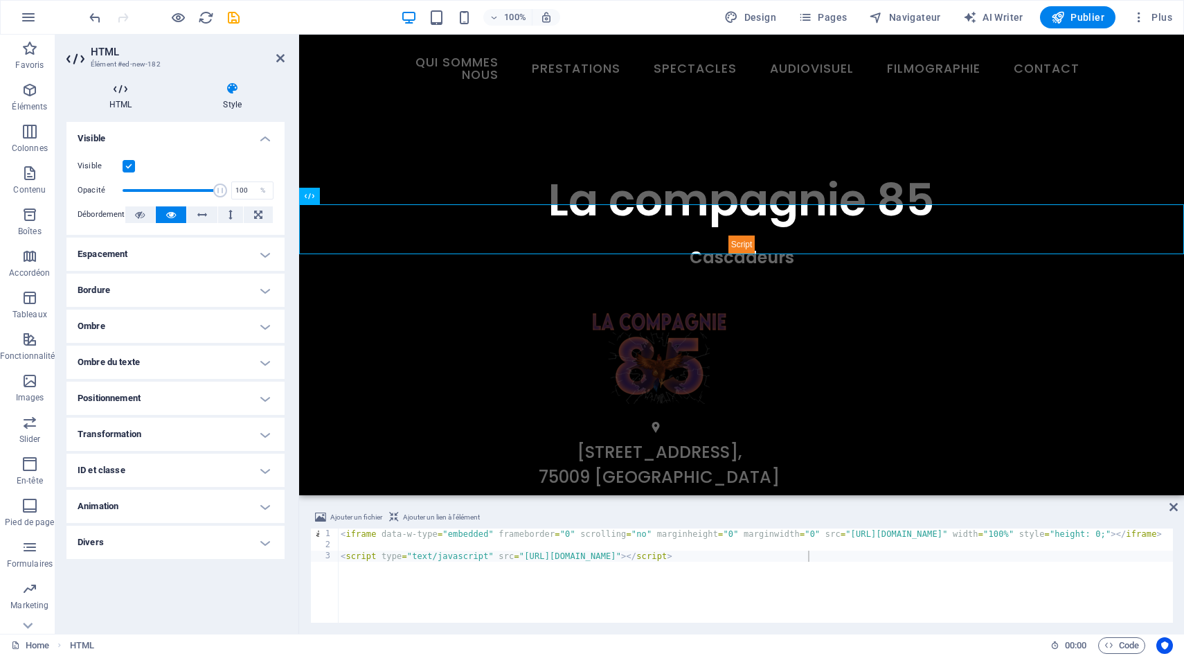
click at [111, 102] on h4 "HTML" at bounding box center [123, 96] width 114 height 29
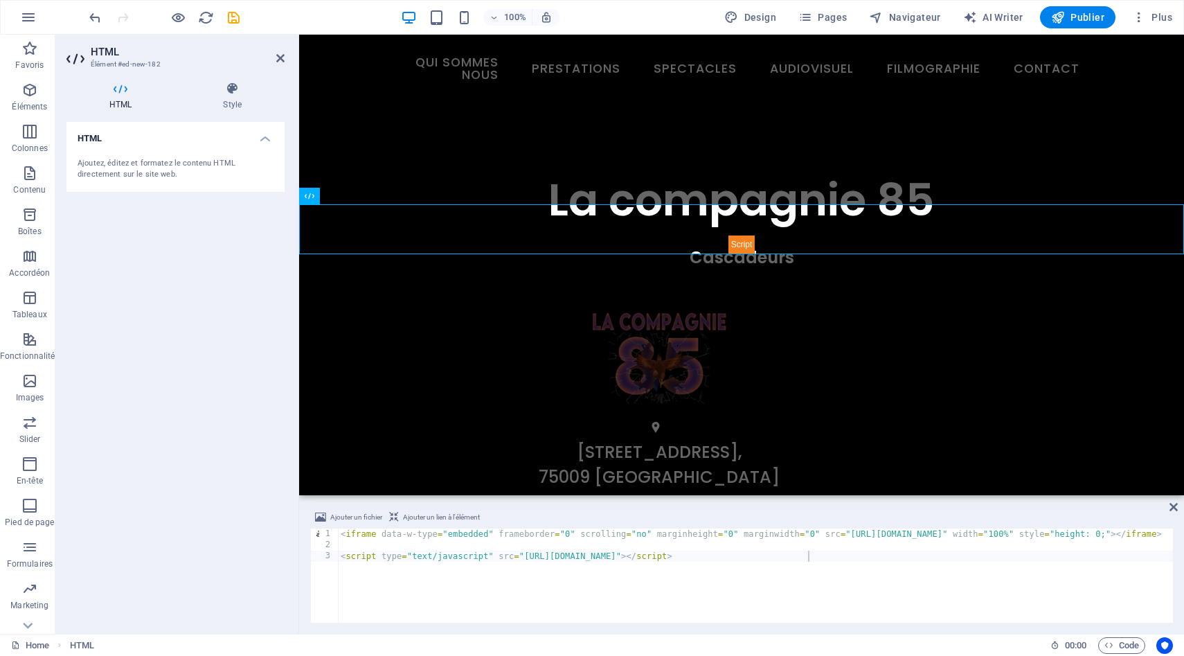
click at [542, 551] on div "< iframe data-w-type = "embedded" frameborder = "0" scrolling = "no" marginheig…" at bounding box center [834, 585] width 992 height 114
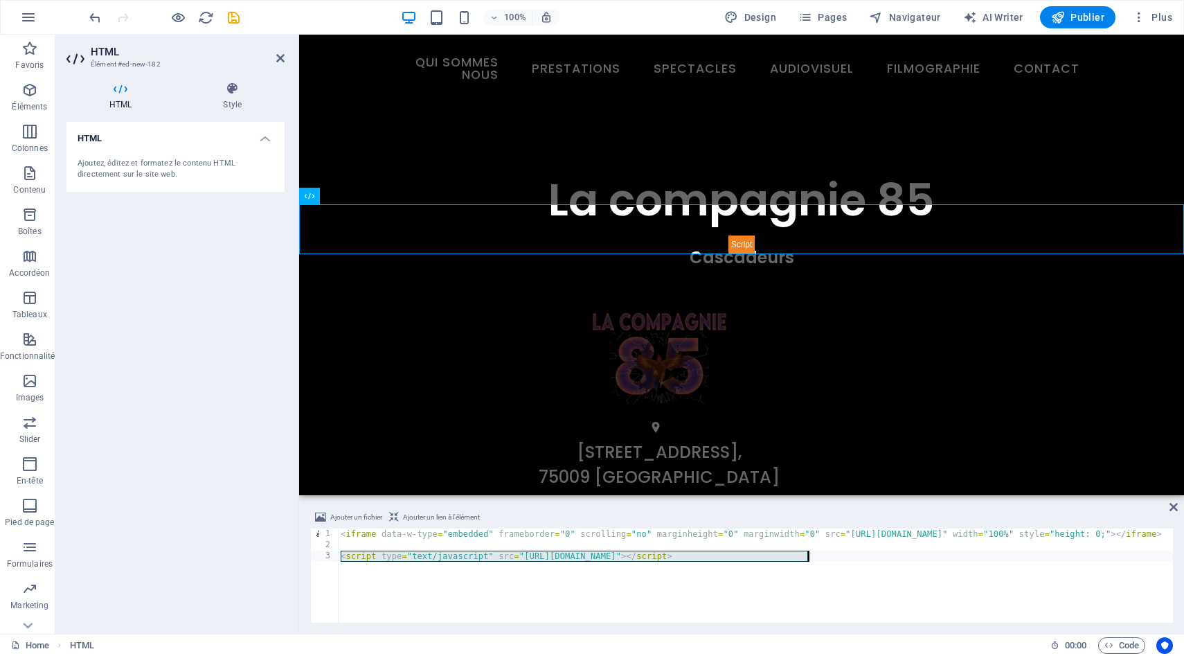
click at [542, 551] on div "< iframe data-w-type = "embedded" frameborder = "0" scrolling = "no" marginheig…" at bounding box center [834, 585] width 992 height 114
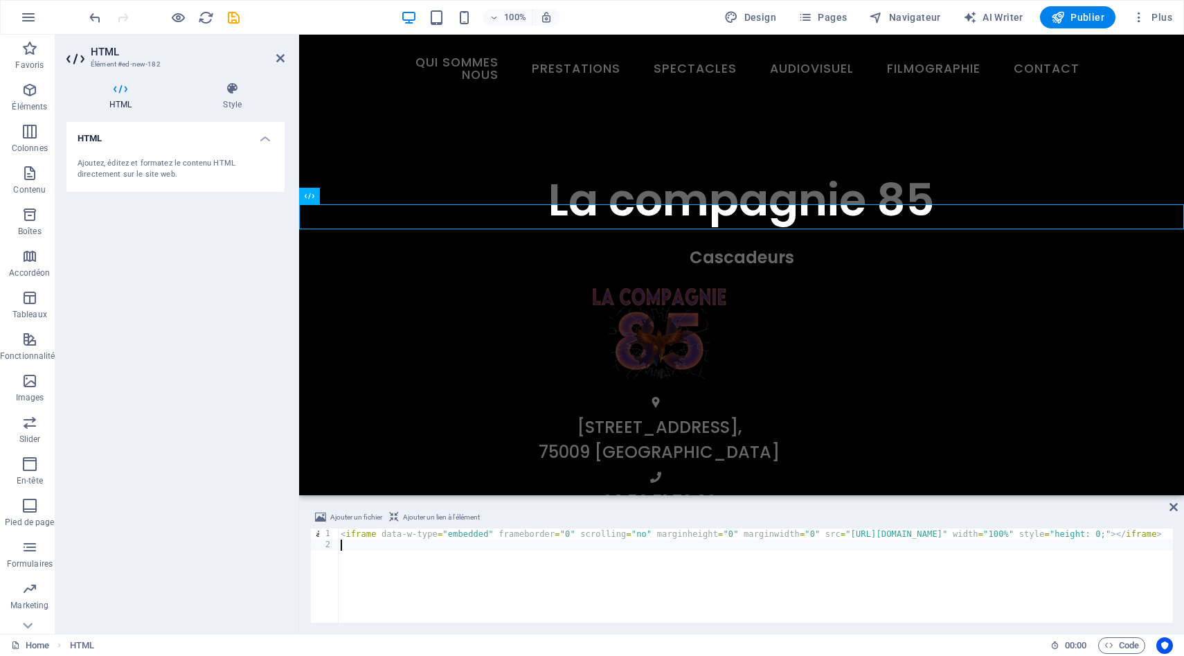
type textarea "<iframe data-w-type="embedded" frameborder="0" scrolling="no" marginheight="0" …"
click at [593, 226] on div at bounding box center [741, 216] width 885 height 25
click at [359, 199] on icon at bounding box center [357, 195] width 8 height 15
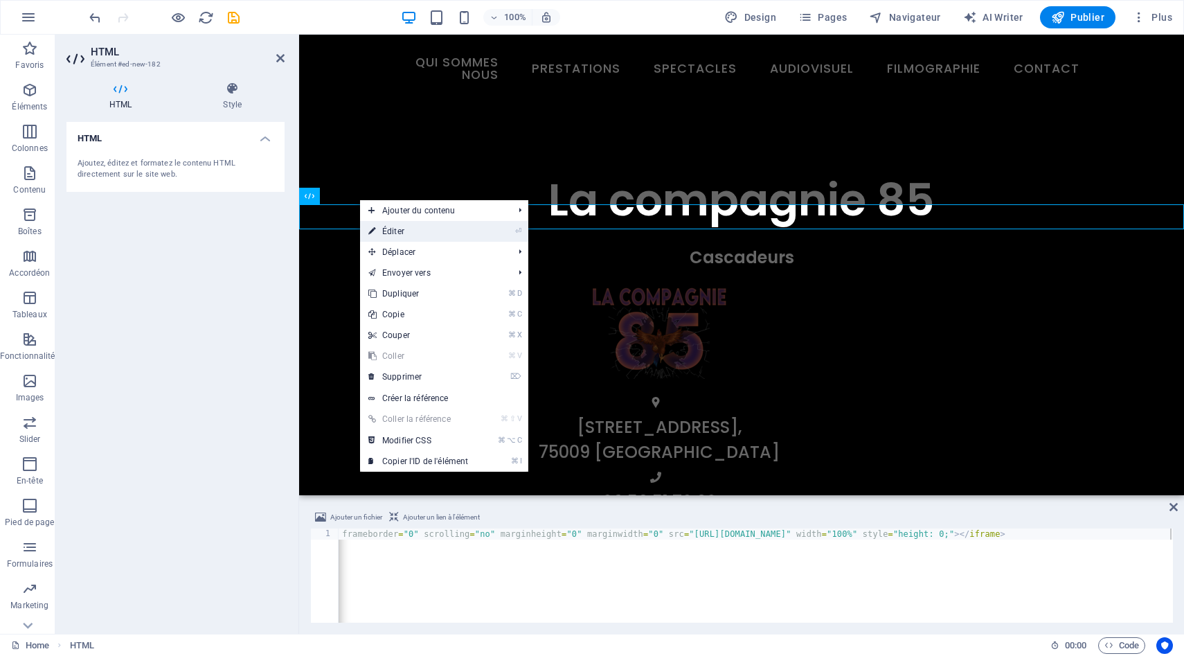
click at [401, 231] on link "⏎ Éditer" at bounding box center [418, 231] width 116 height 21
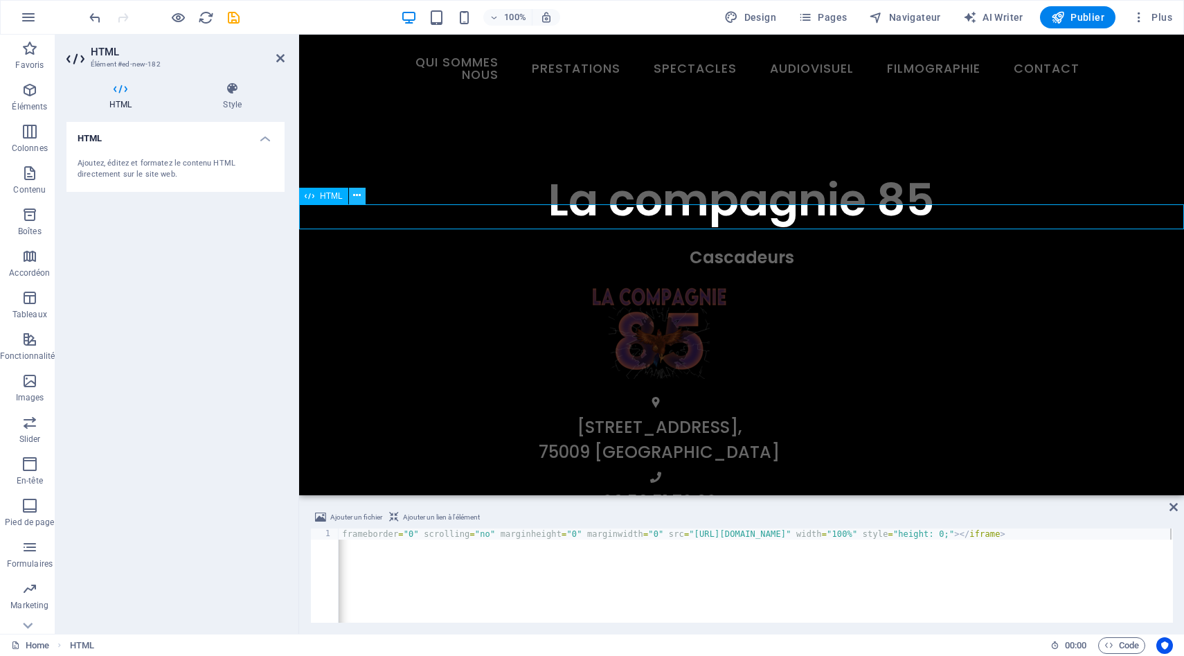
click at [360, 195] on icon at bounding box center [357, 195] width 8 height 15
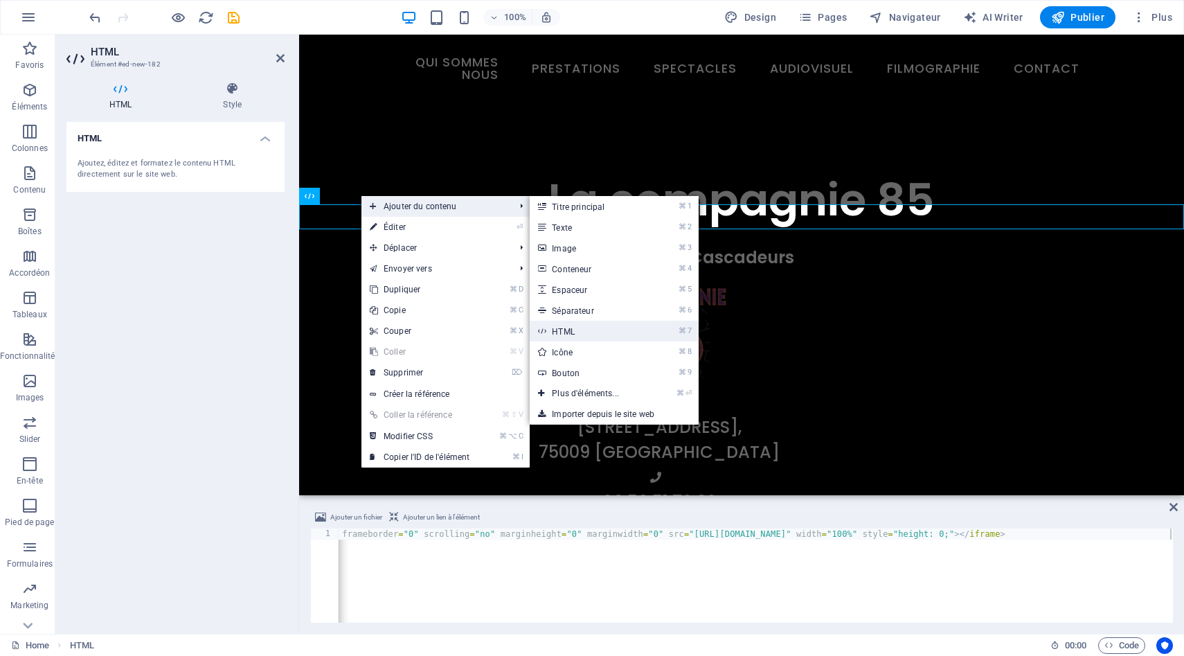
click at [573, 330] on link "⌘ 7 HTML" at bounding box center [588, 331] width 117 height 21
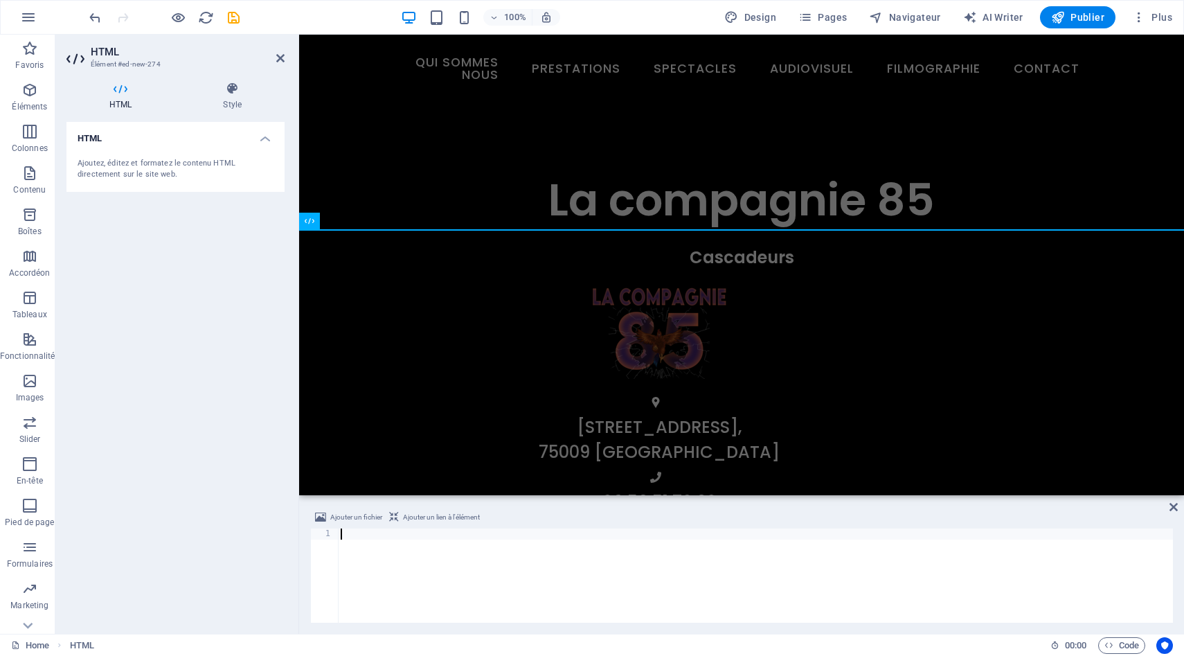
type textarea "<script type="text/javascript" src="[URL][DOMAIN_NAME]"></script>"
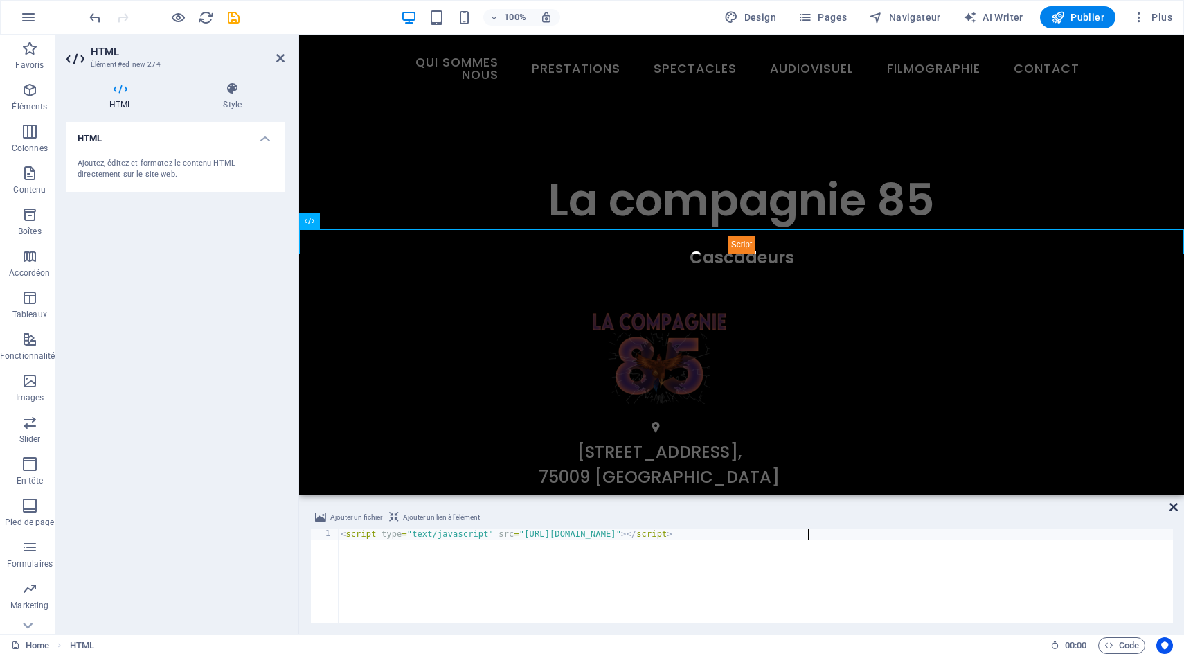
click at [1174, 509] on icon at bounding box center [1174, 506] width 8 height 11
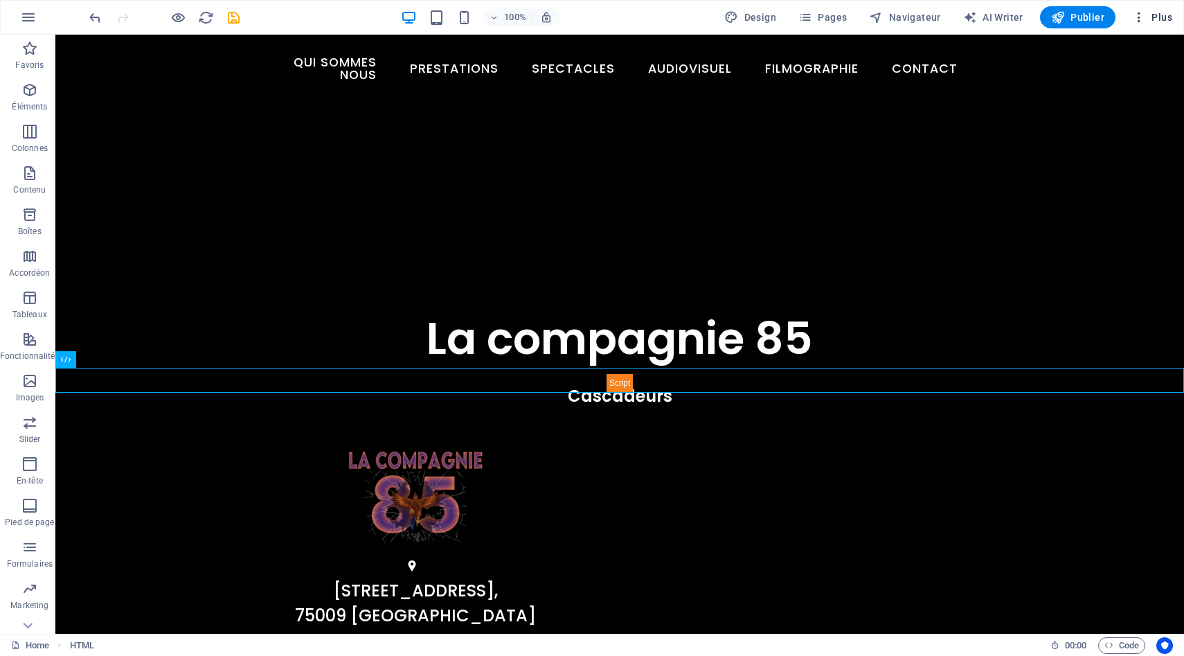
click at [1163, 14] on span "Plus" at bounding box center [1152, 17] width 40 height 14
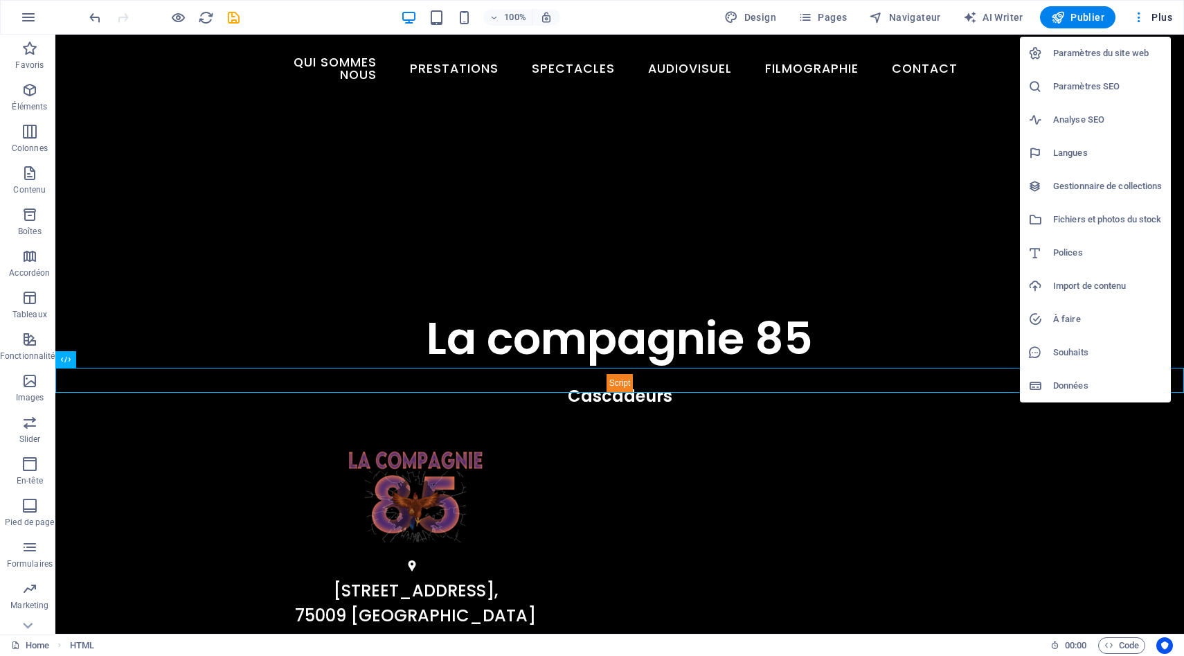
click at [1142, 15] on div at bounding box center [592, 328] width 1184 height 656
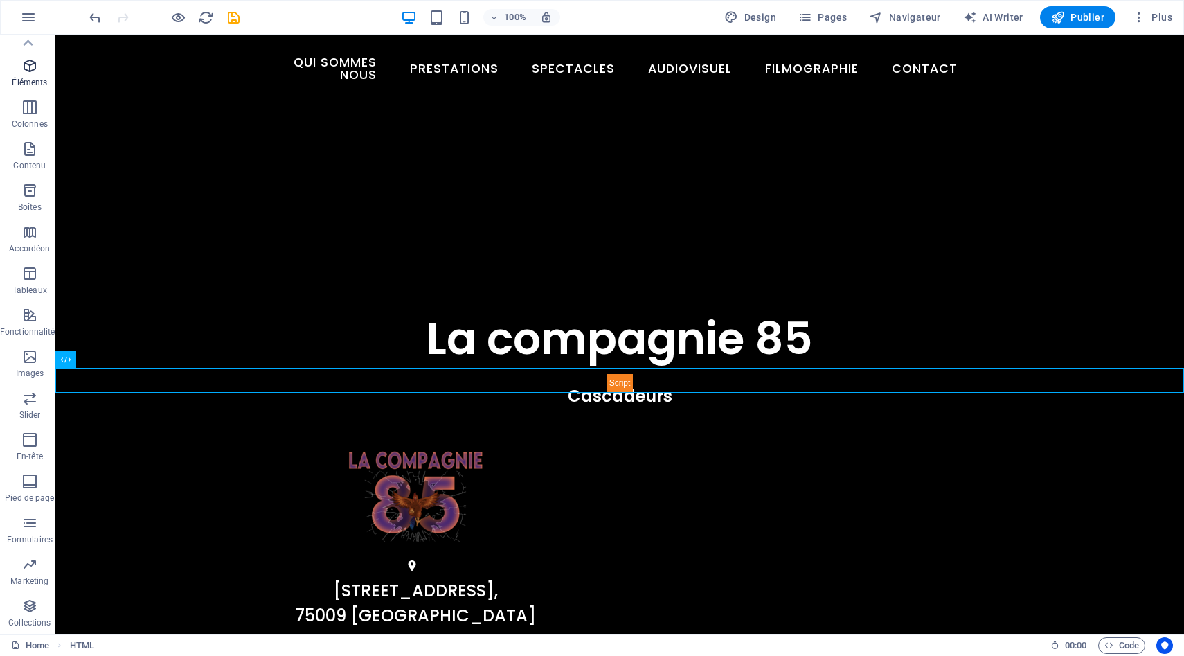
scroll to position [0, 0]
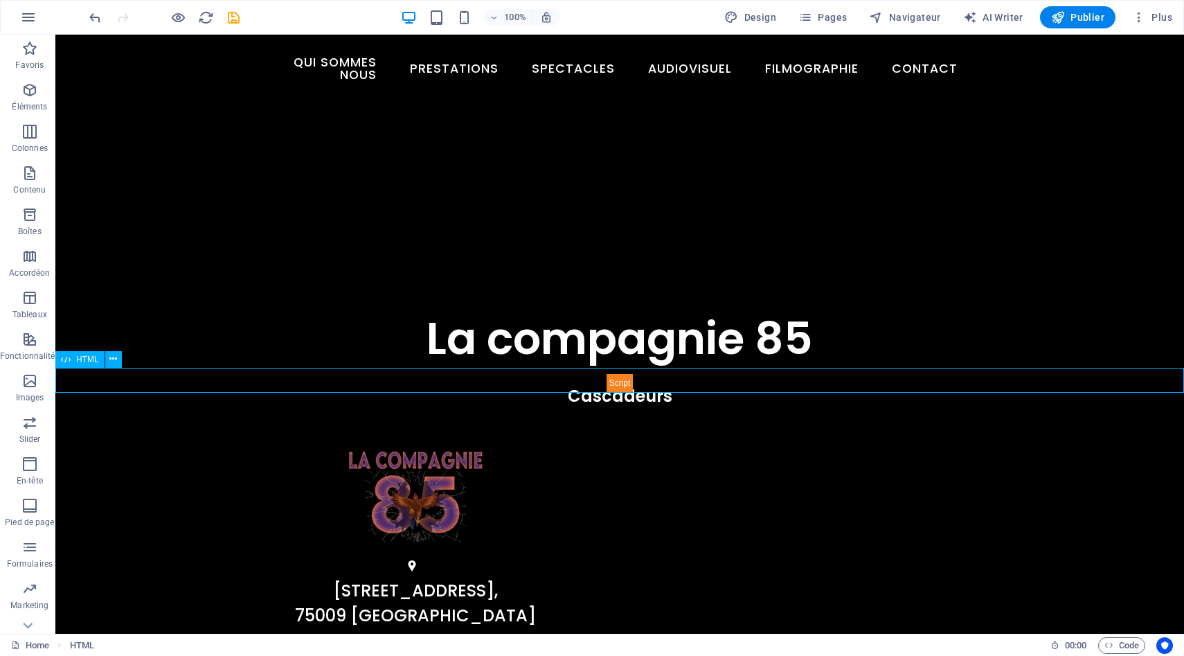
click at [474, 379] on div at bounding box center [619, 380] width 1129 height 25
click at [24, 75] on button "Favoris" at bounding box center [30, 56] width 60 height 42
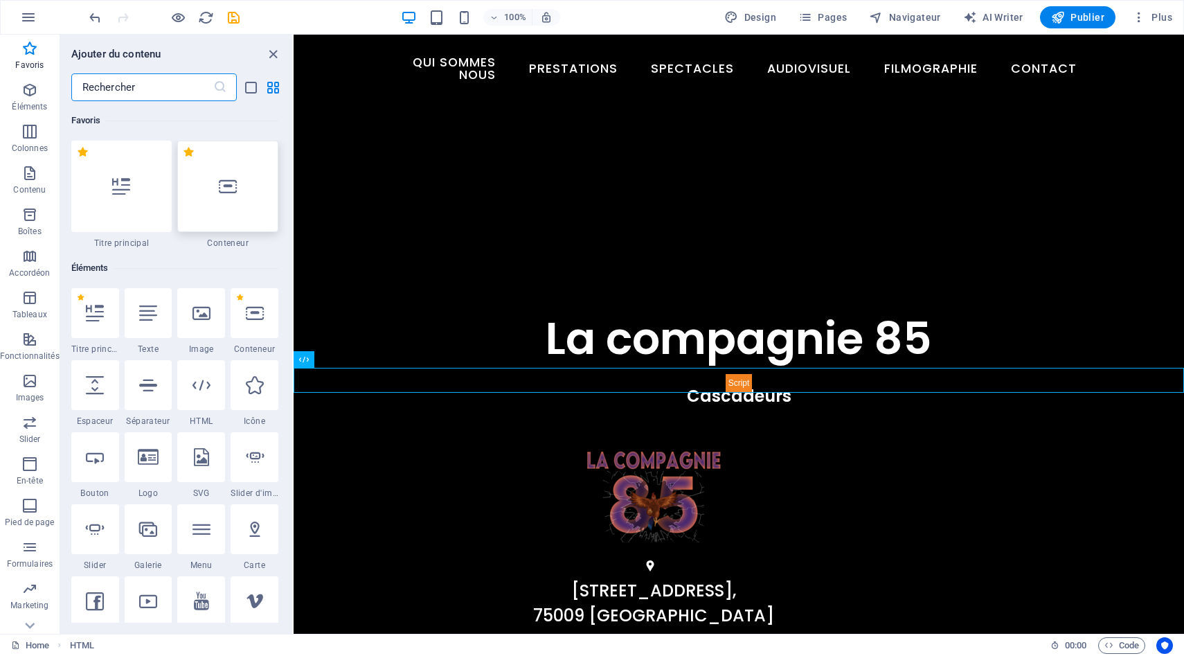
click at [223, 221] on div at bounding box center [227, 186] width 101 height 91
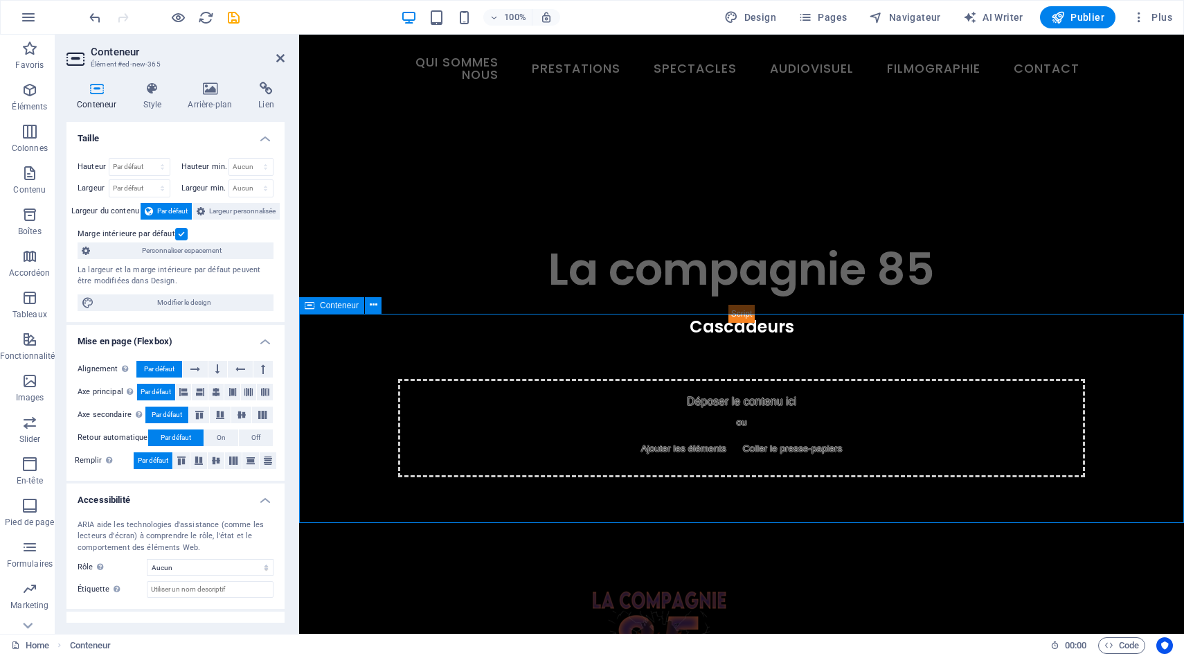
scroll to position [611, 0]
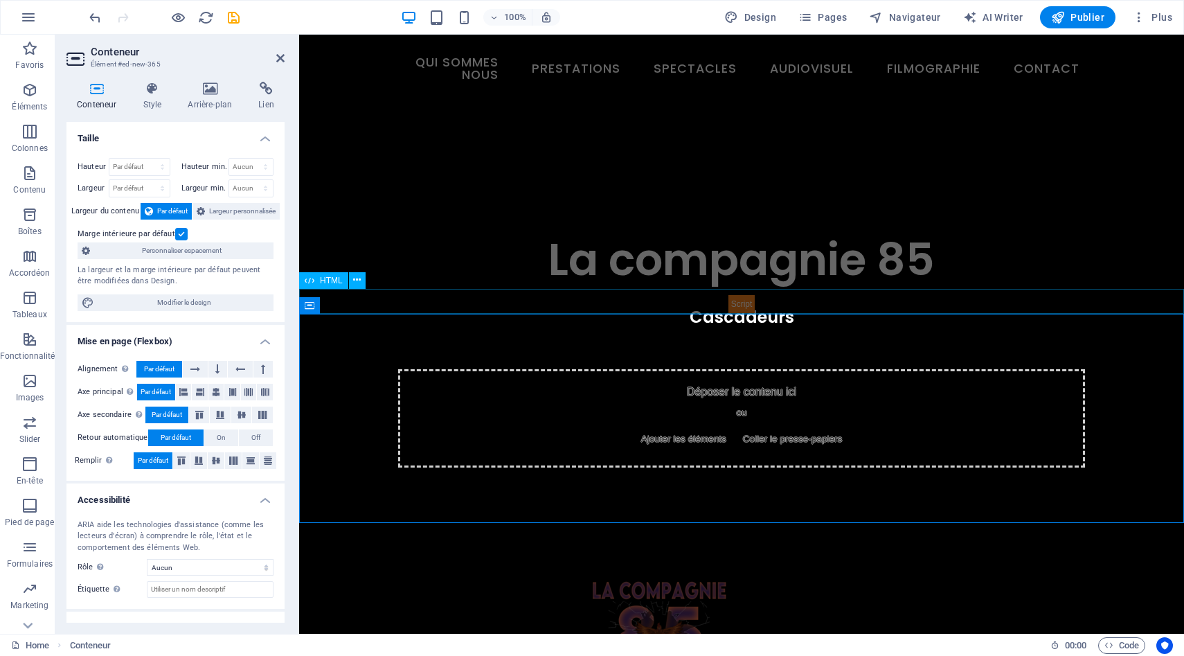
click at [749, 302] on div at bounding box center [741, 301] width 885 height 25
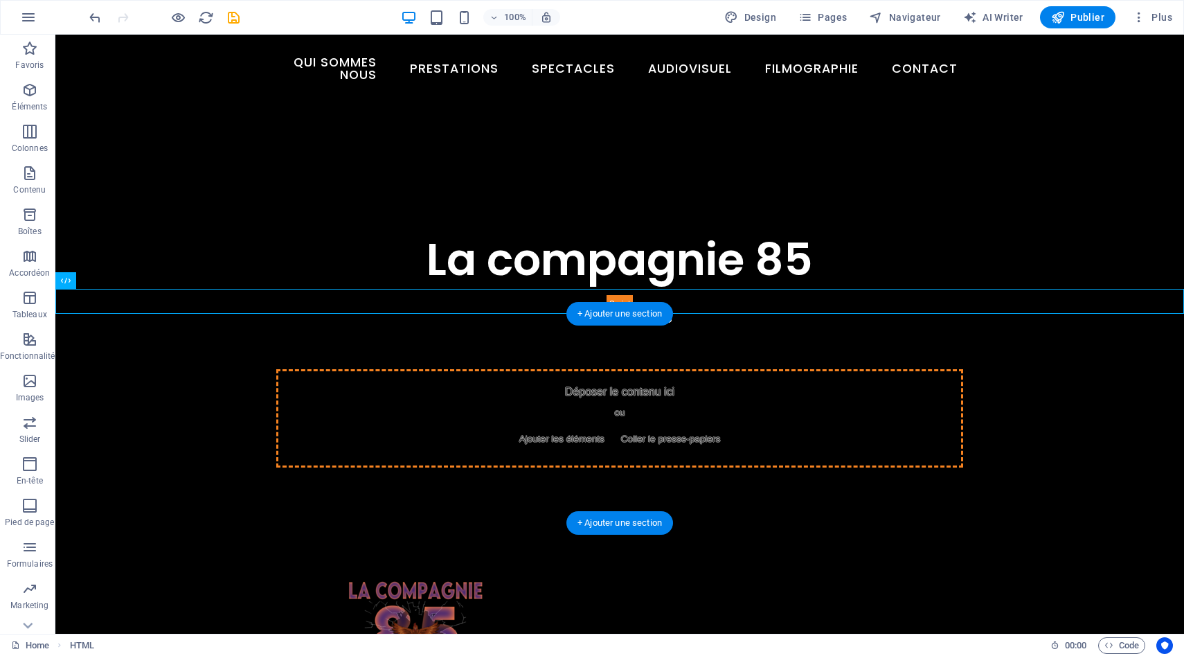
drag, startPoint x: 655, startPoint y: 301, endPoint x: 611, endPoint y: 429, distance: 135.3
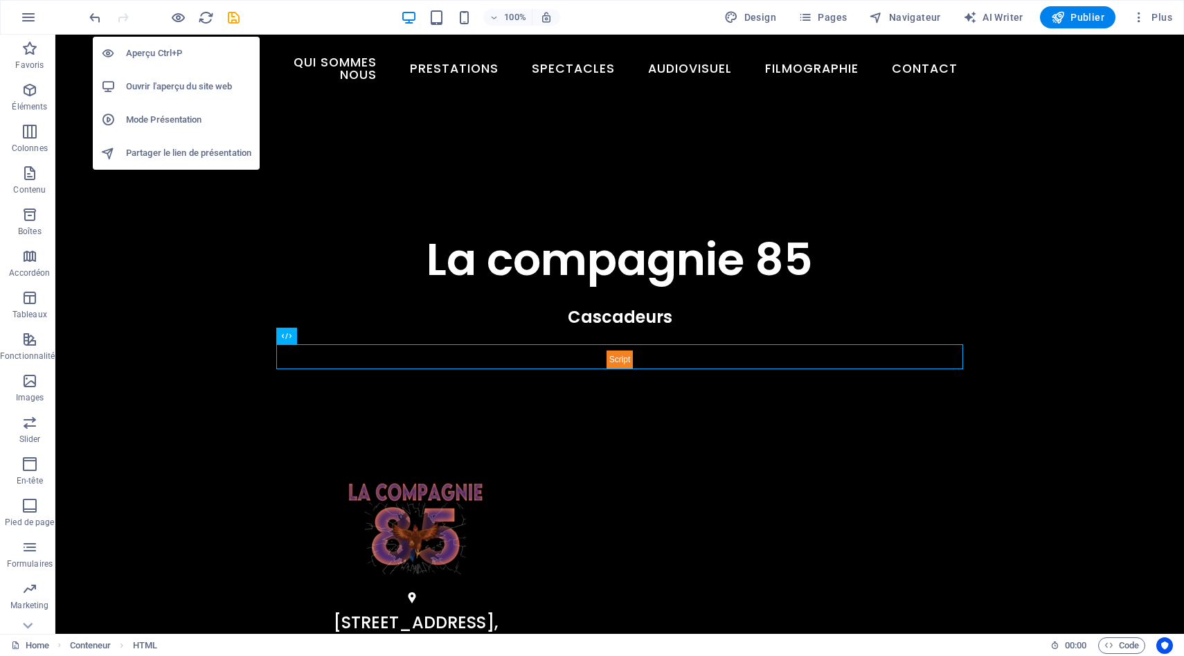
click at [172, 88] on h6 "Ouvrir l'aperçu du site web" at bounding box center [188, 86] width 125 height 17
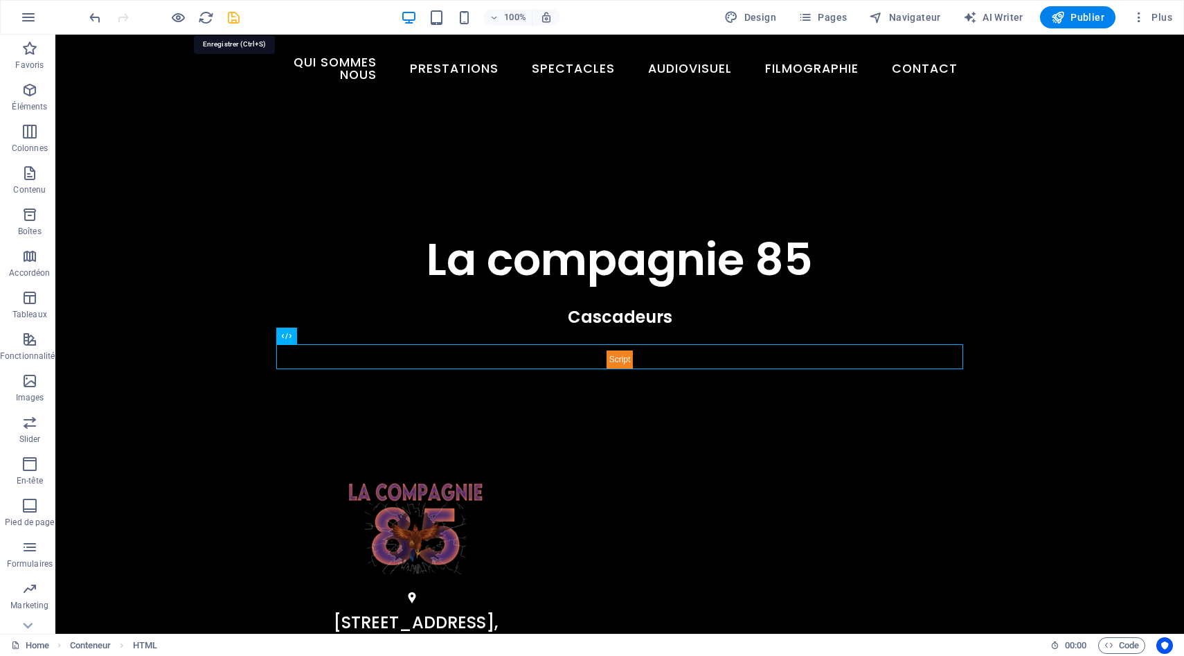
click at [239, 19] on icon "save" at bounding box center [234, 18] width 16 height 16
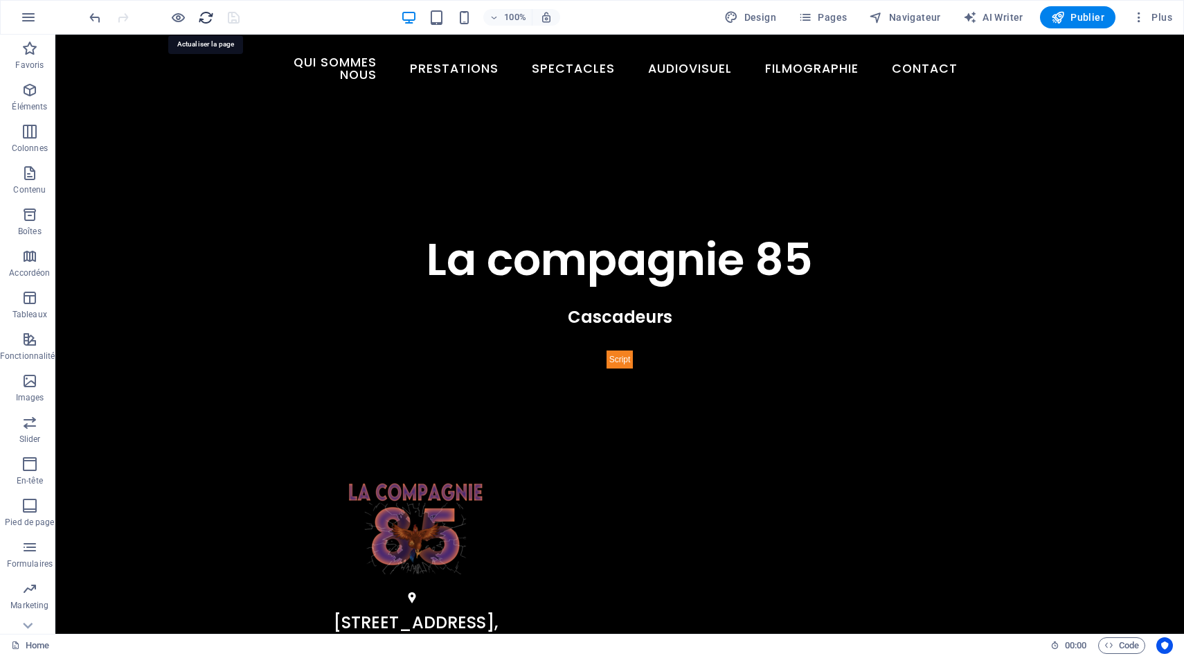
click at [202, 19] on icon "reload" at bounding box center [206, 18] width 16 height 16
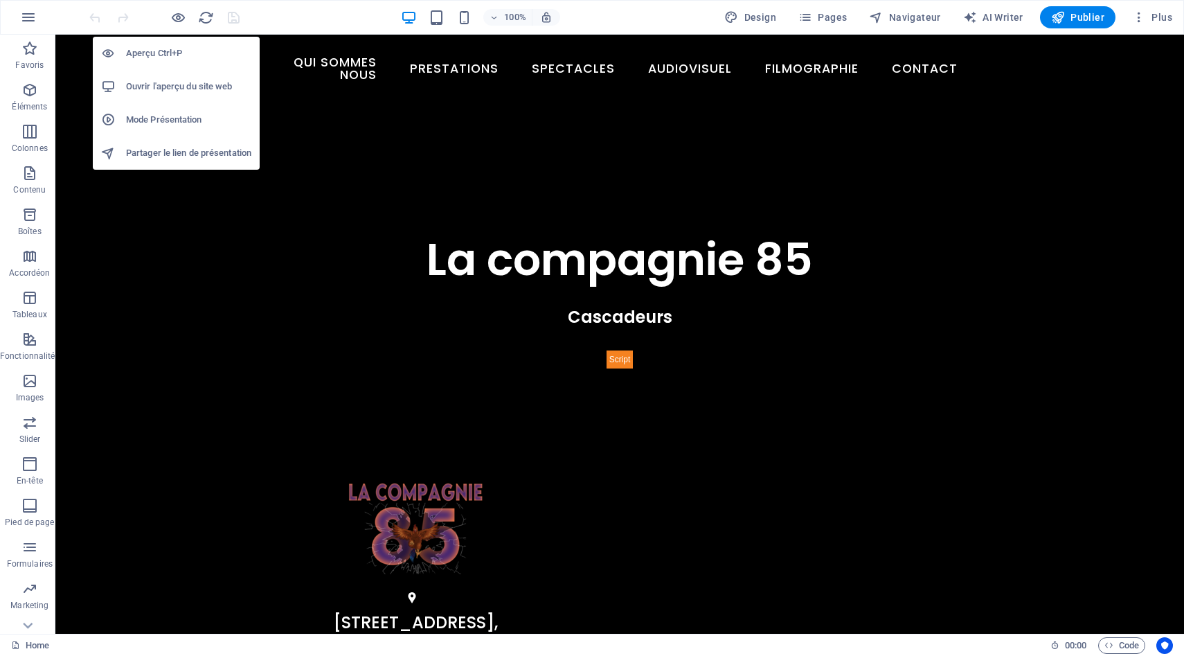
click at [161, 82] on h6 "Ouvrir l'aperçu du site web" at bounding box center [188, 86] width 125 height 17
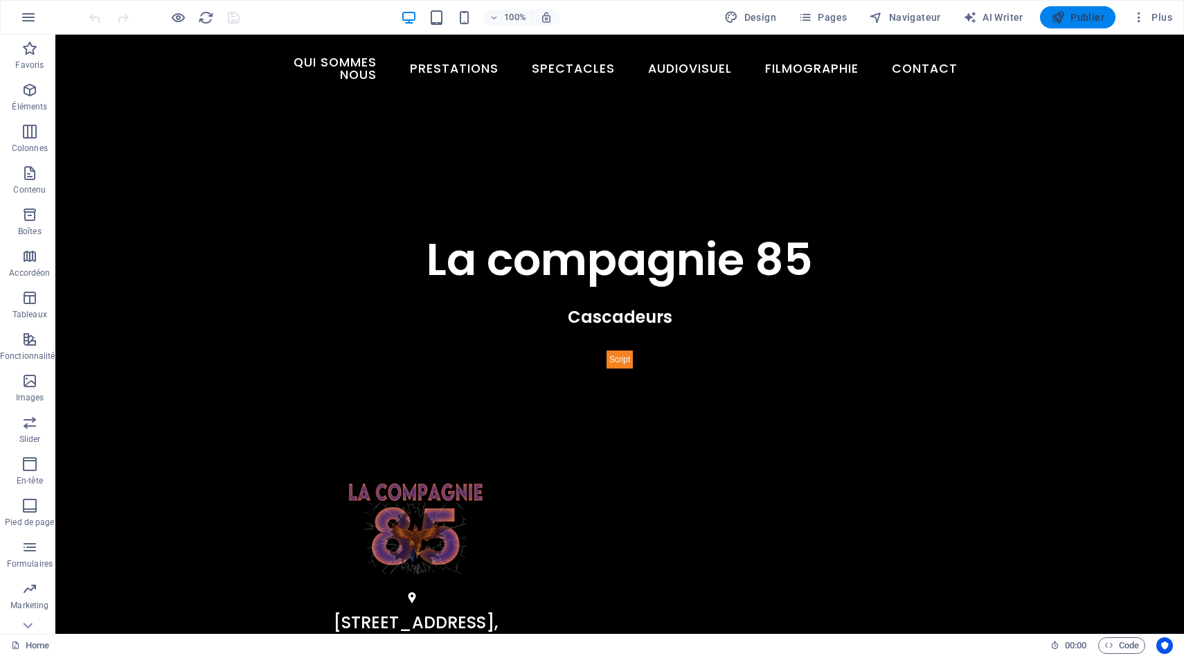
click at [1079, 17] on span "Publier" at bounding box center [1077, 17] width 53 height 14
